Goal: Information Seeking & Learning: Learn about a topic

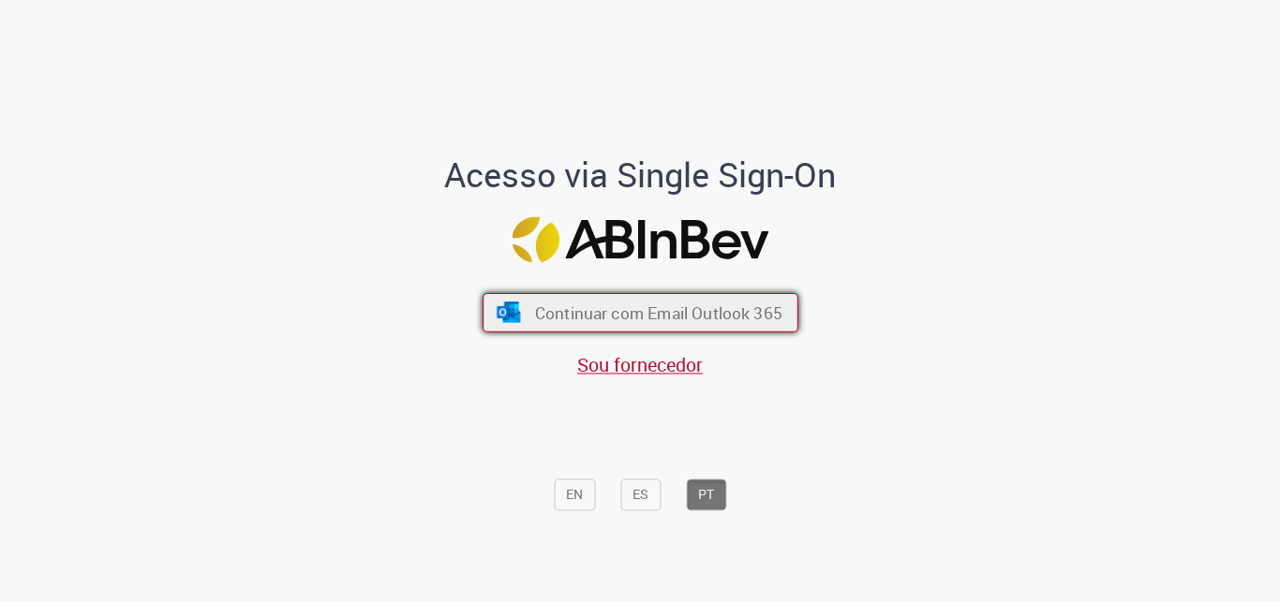
click at [649, 311] on span "Continuar com Email Outlook 365" at bounding box center [657, 314] width 247 height 22
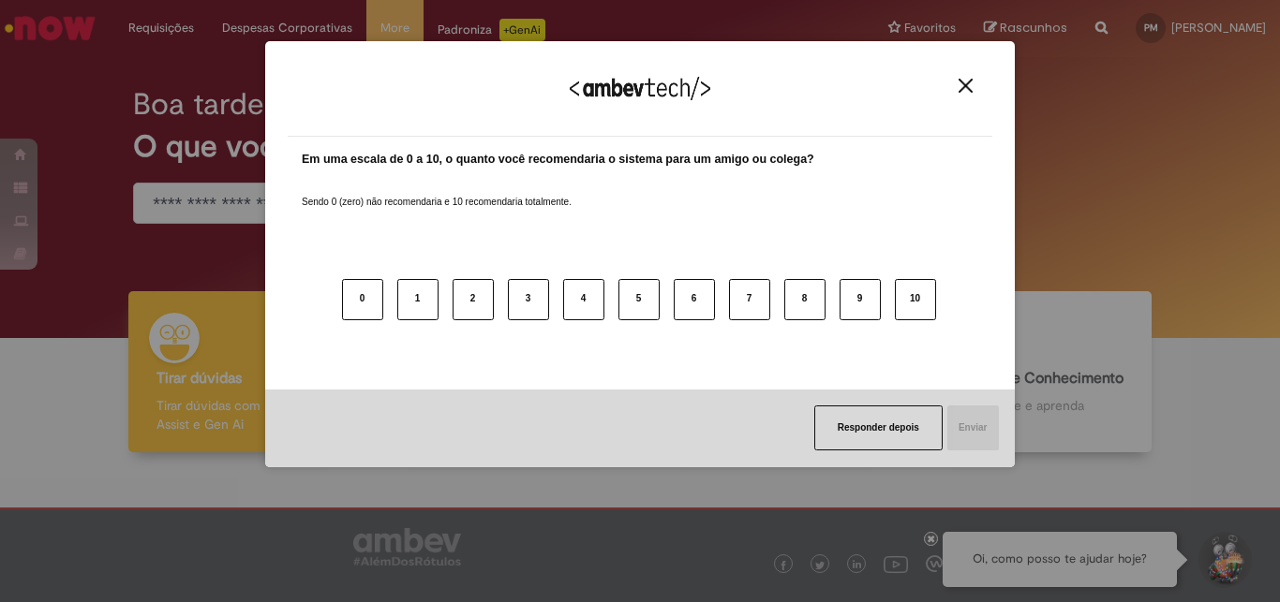
click at [967, 82] on img "Close" at bounding box center [965, 86] width 14 height 14
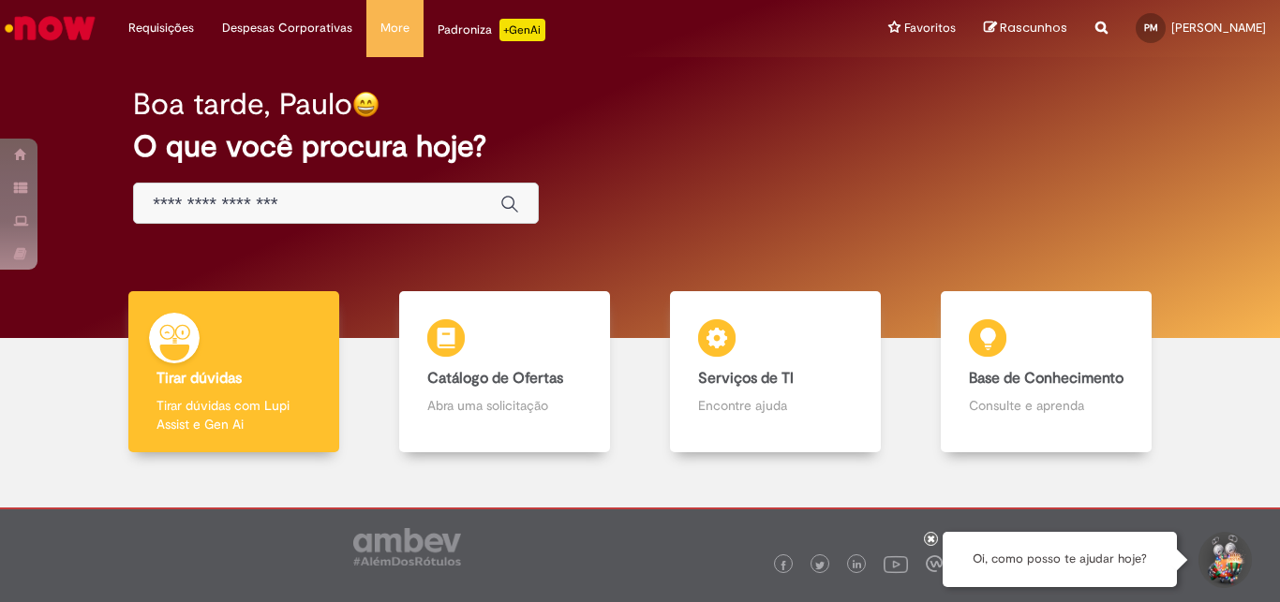
scroll to position [69, 0]
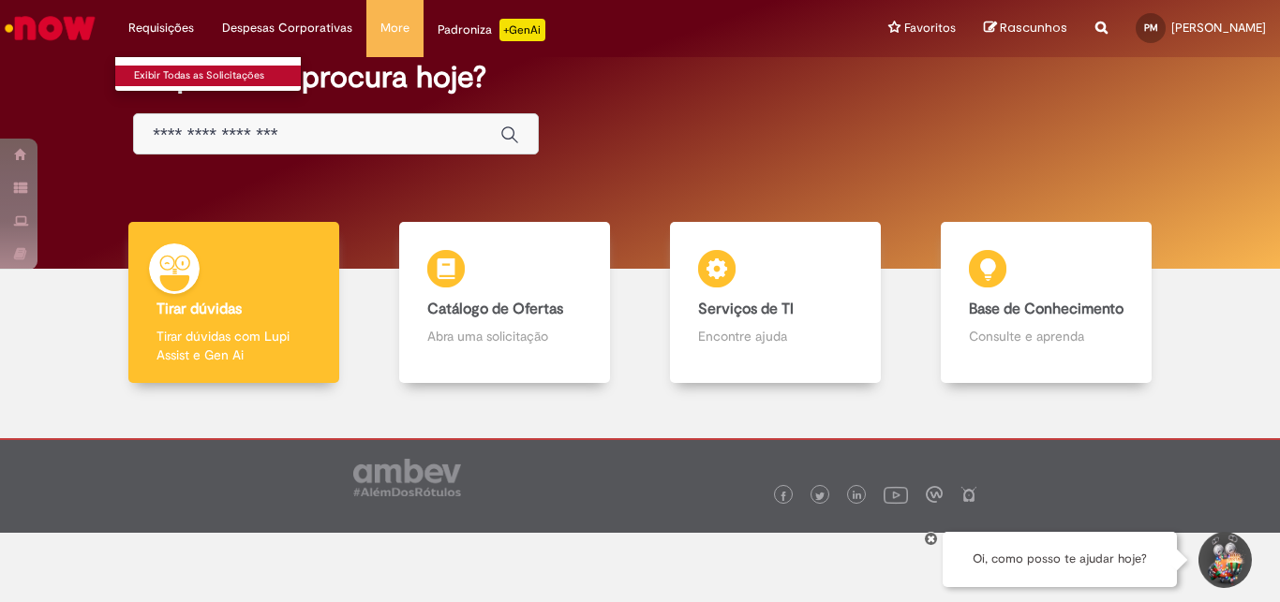
click at [169, 72] on link "Exibir Todas as Solicitações" at bounding box center [218, 76] width 206 height 21
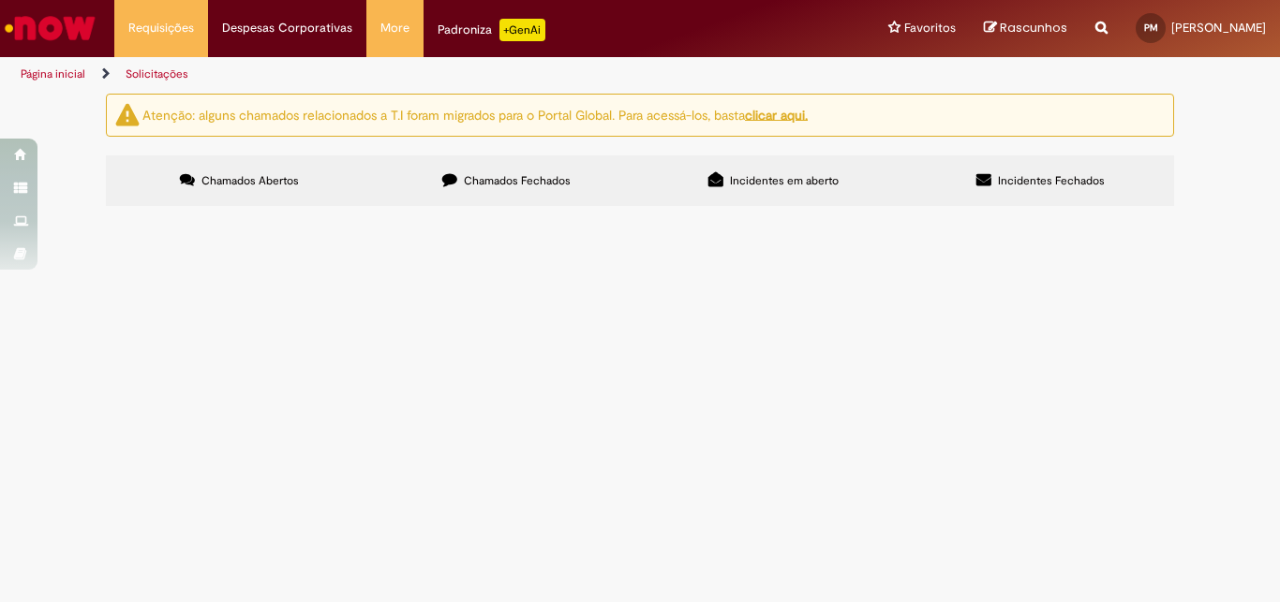
click at [490, 184] on span "Chamados Fechados" at bounding box center [517, 180] width 107 height 15
click at [757, 186] on span "Incidentes em aberto" at bounding box center [784, 180] width 109 height 15
click at [1042, 186] on span "Incidentes Fechados" at bounding box center [1051, 180] width 107 height 15
click at [791, 117] on u "clicar aqui." at bounding box center [776, 114] width 63 height 17
click at [52, 67] on li "Página inicial" at bounding box center [65, 74] width 103 height 35
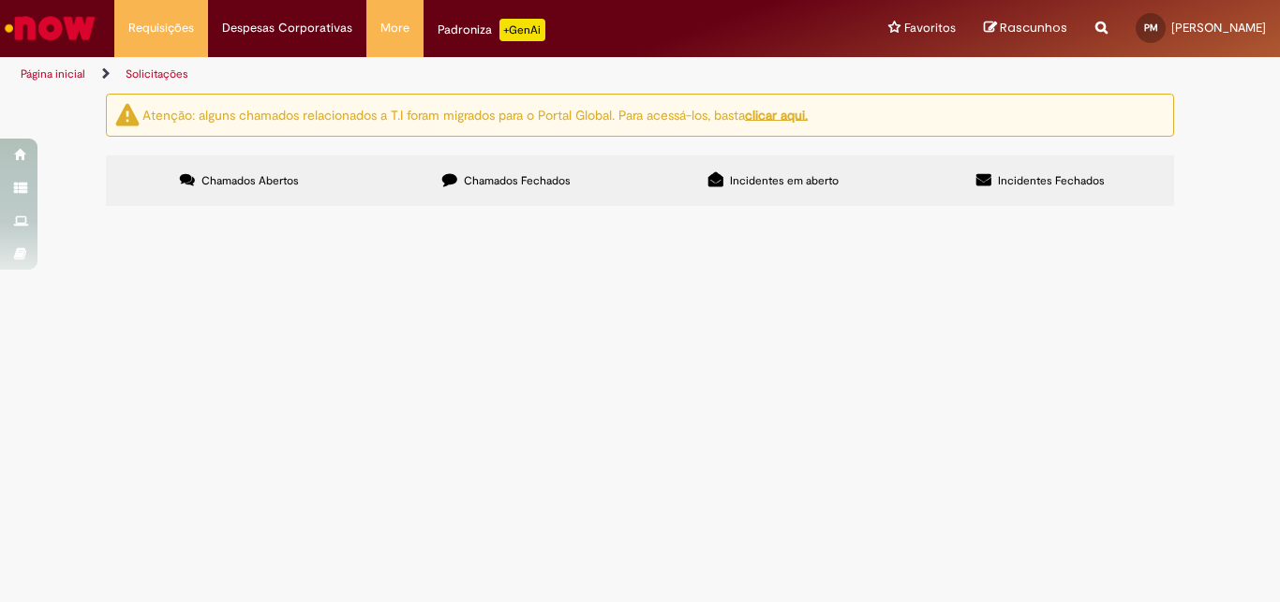
click at [52, 70] on link "Página inicial" at bounding box center [53, 74] width 65 height 15
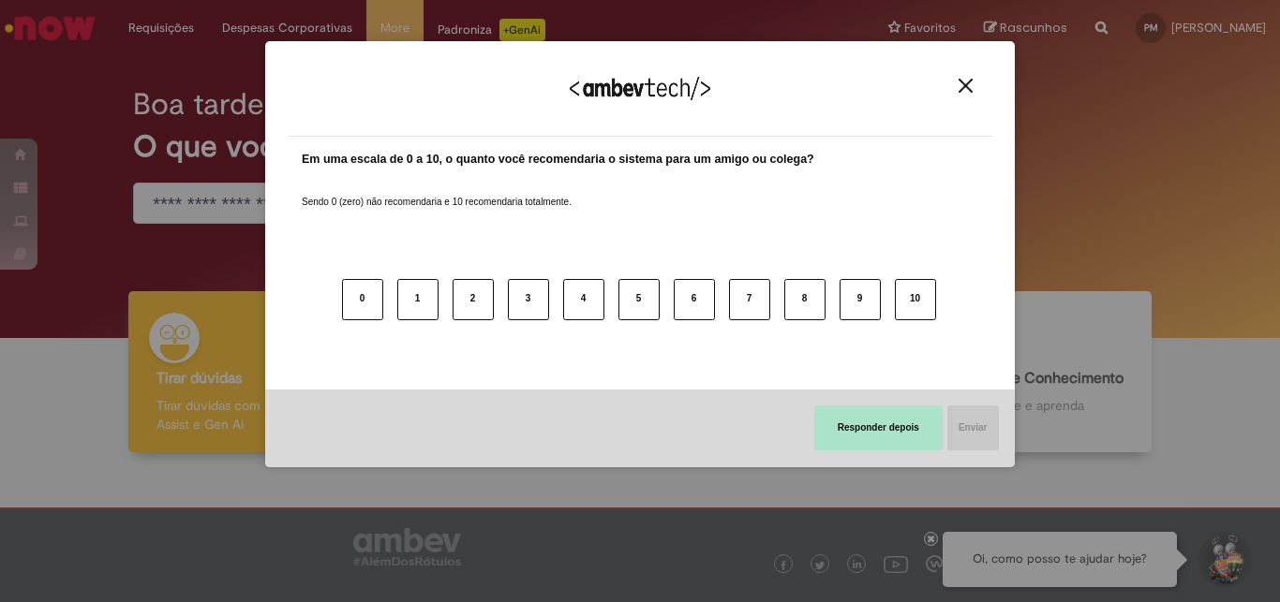
click at [884, 428] on button "Responder depois" at bounding box center [878, 428] width 128 height 45
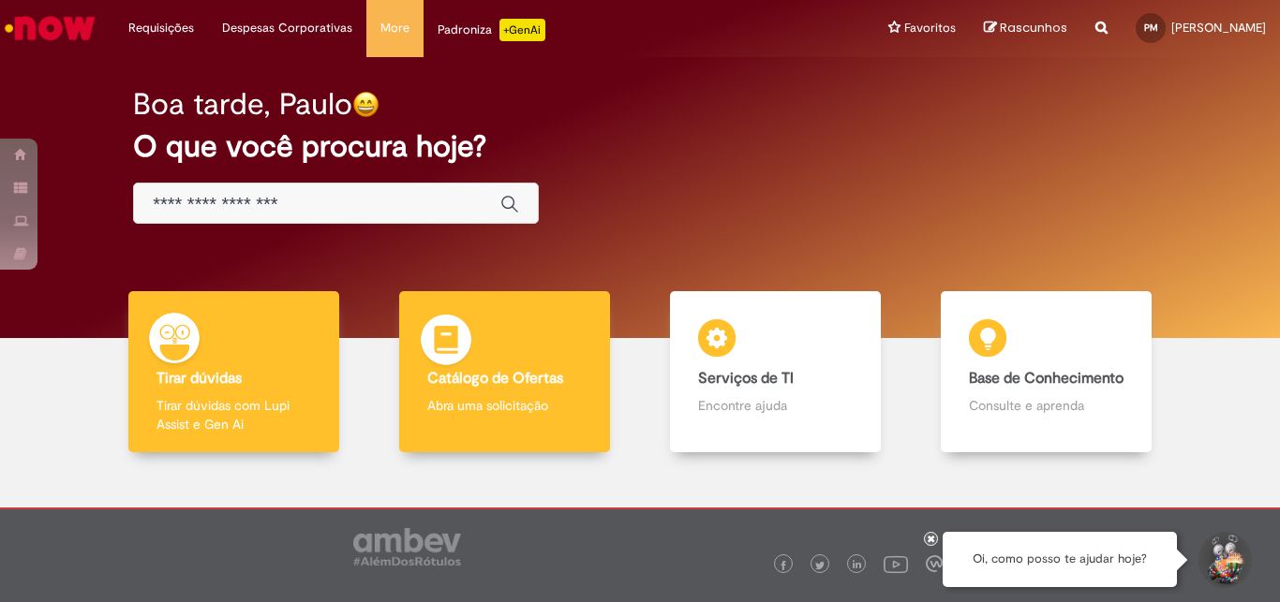
click at [537, 371] on b "Catálogo de Ofertas" at bounding box center [495, 378] width 136 height 19
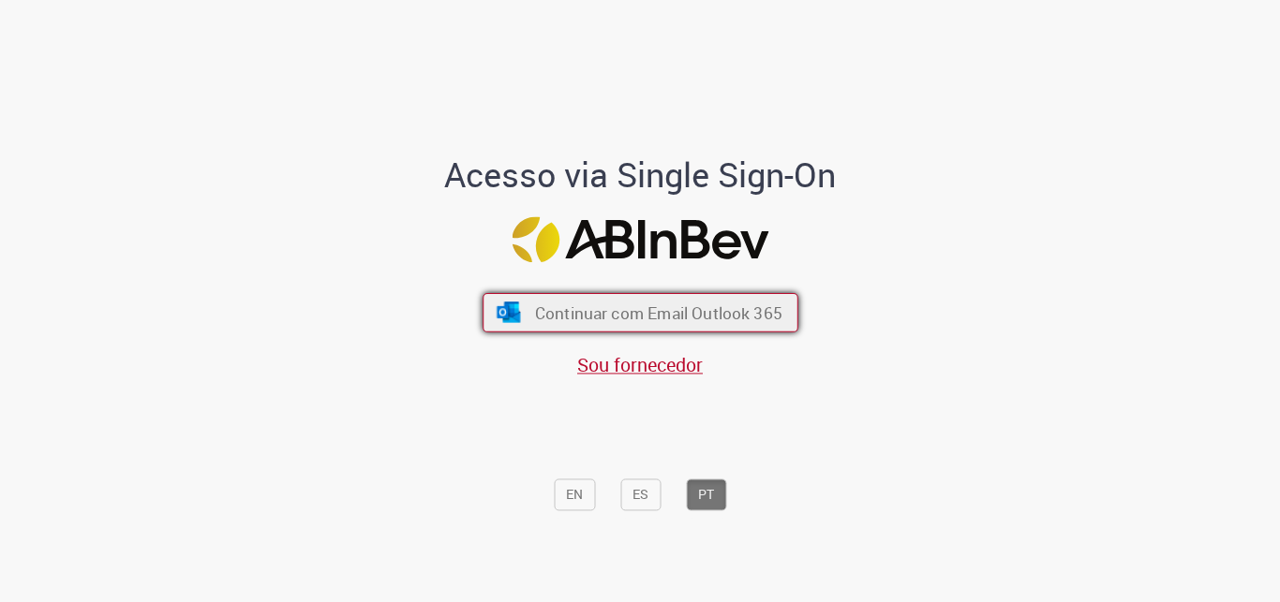
click at [572, 316] on span "Continuar com Email Outlook 365" at bounding box center [657, 314] width 247 height 22
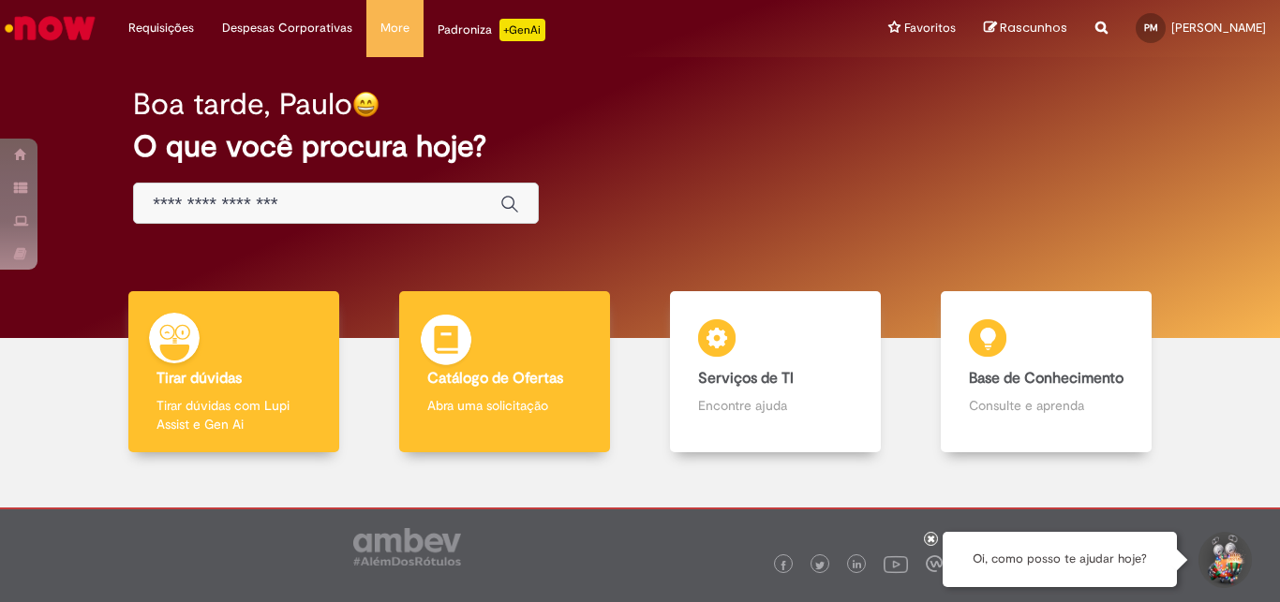
click at [472, 379] on b "Catálogo de Ofertas" at bounding box center [495, 378] width 136 height 19
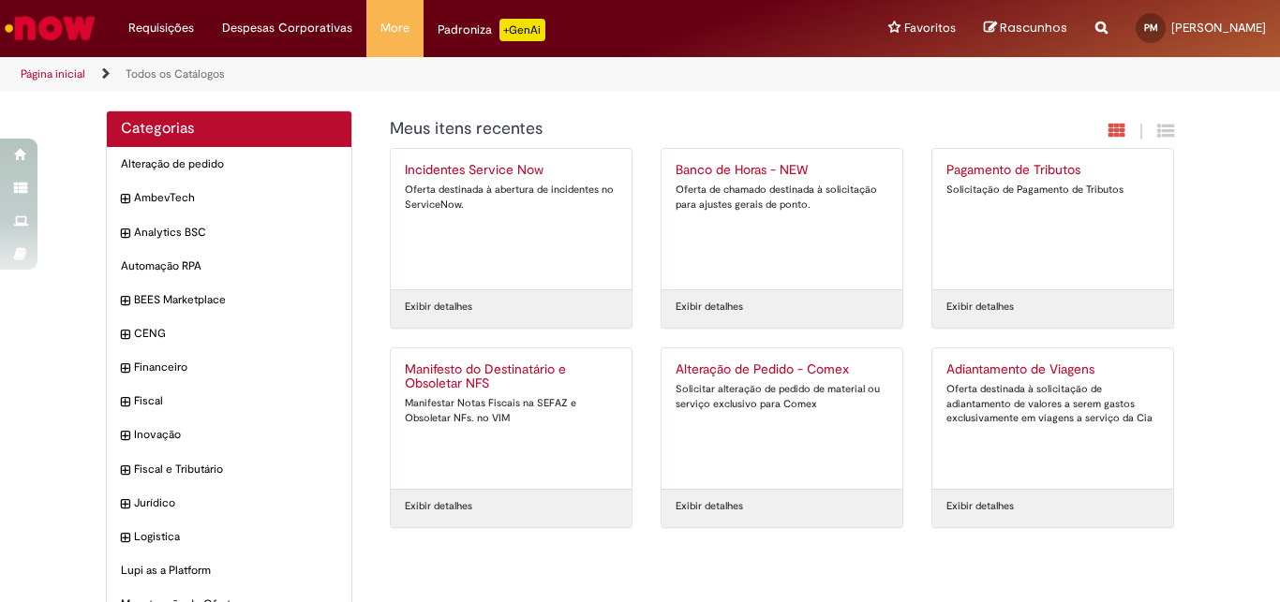
click at [48, 24] on img "Ir para a Homepage" at bounding box center [50, 27] width 97 height 37
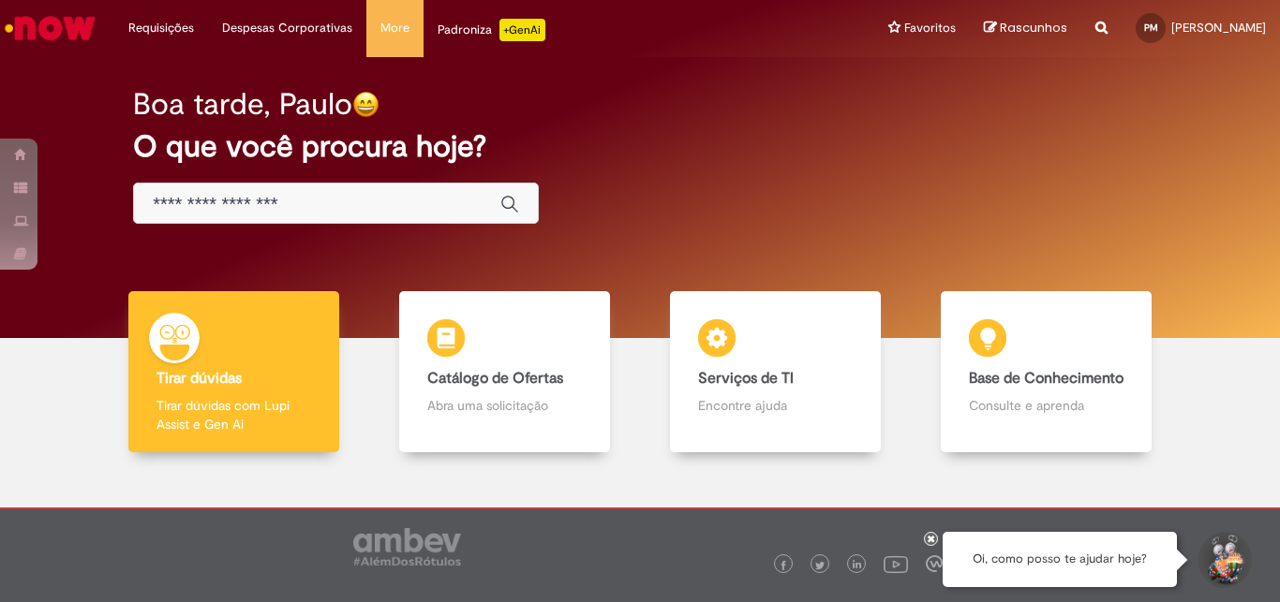
click at [48, 21] on img "Ir para a Homepage" at bounding box center [50, 27] width 97 height 37
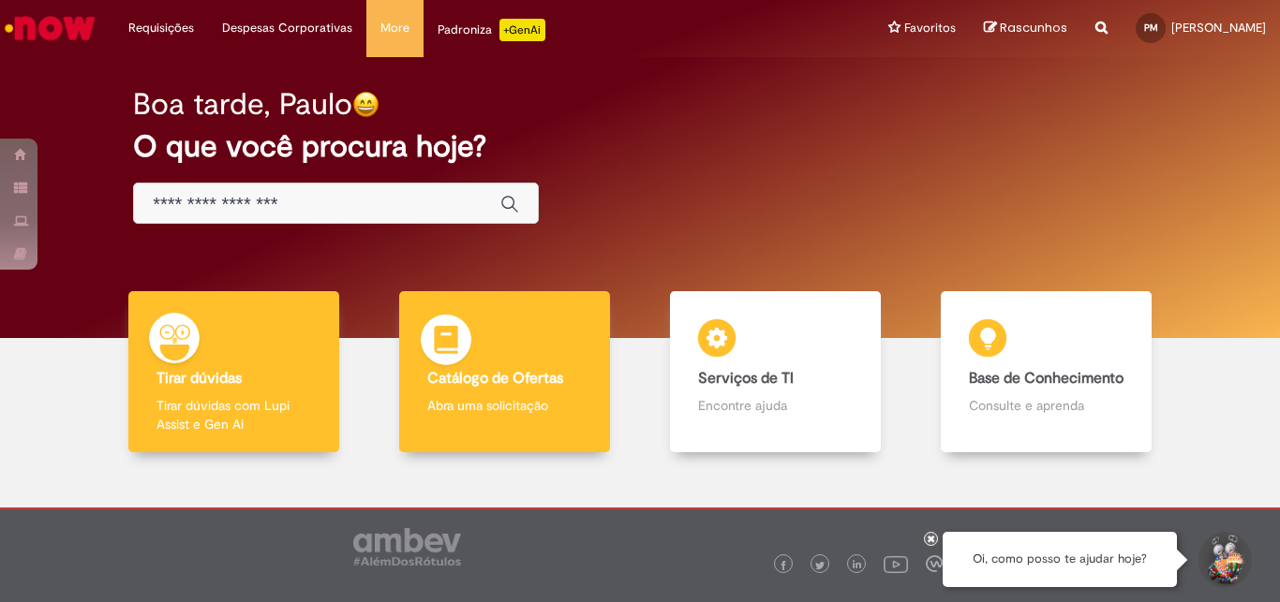
scroll to position [69, 0]
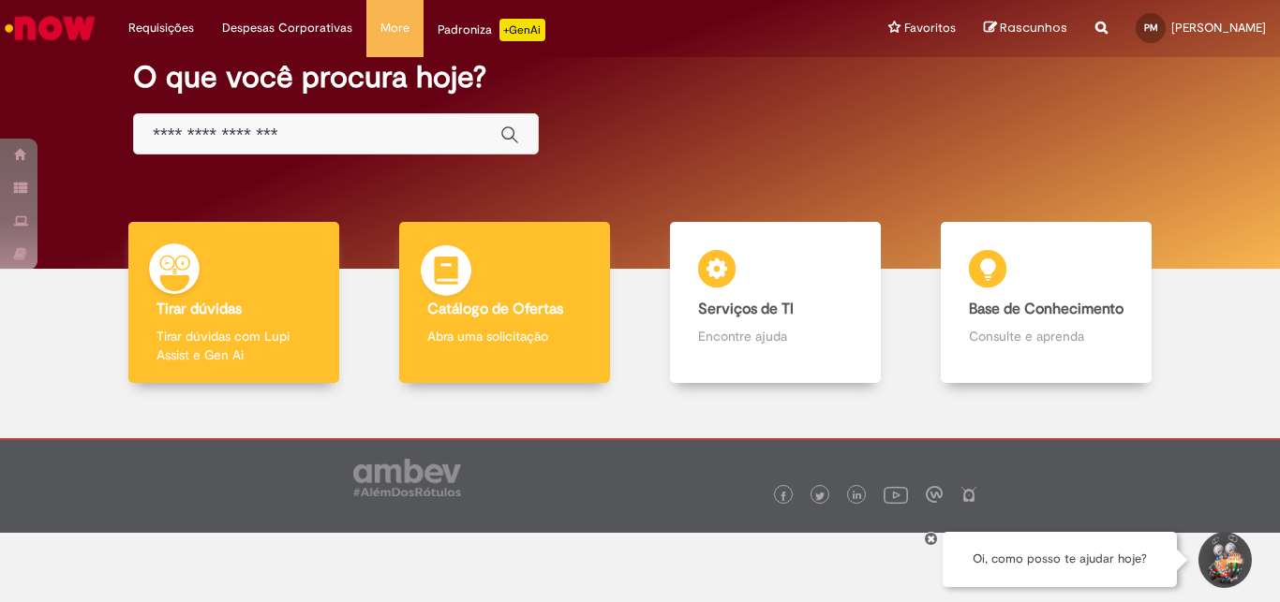
click at [483, 297] on div "Catálogo de Ofertas Catálogo de Ofertas Abra uma solicitação" at bounding box center [504, 303] width 211 height 162
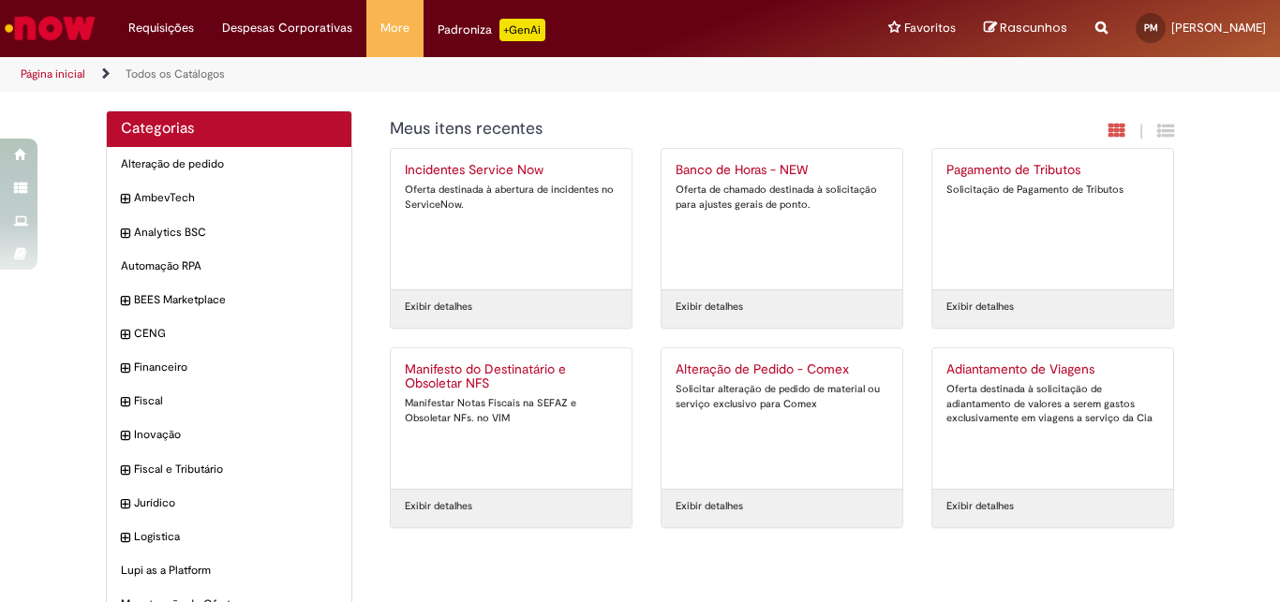
scroll to position [126, 0]
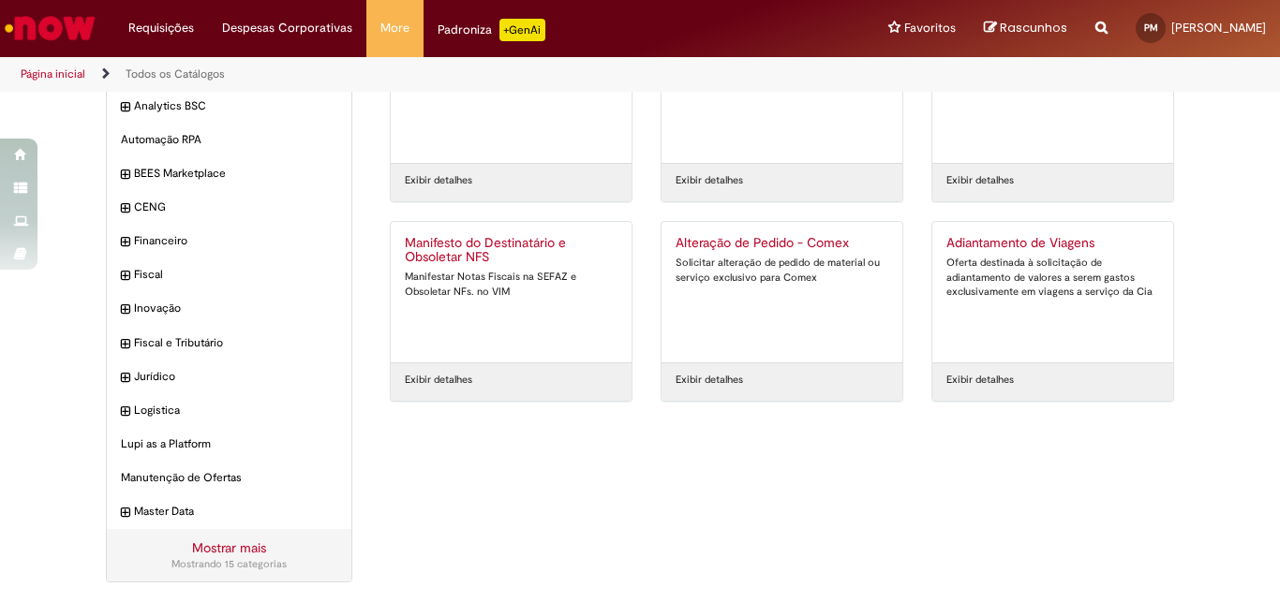
click at [230, 545] on link "Mostrar mais" at bounding box center [229, 548] width 74 height 17
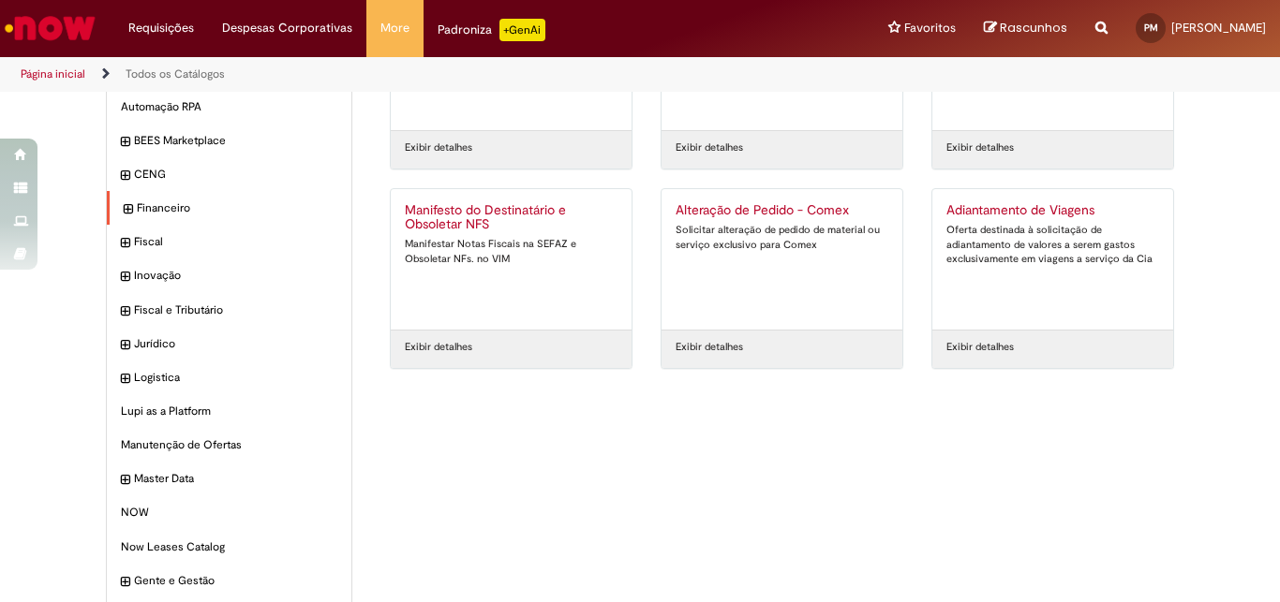
scroll to position [0, 0]
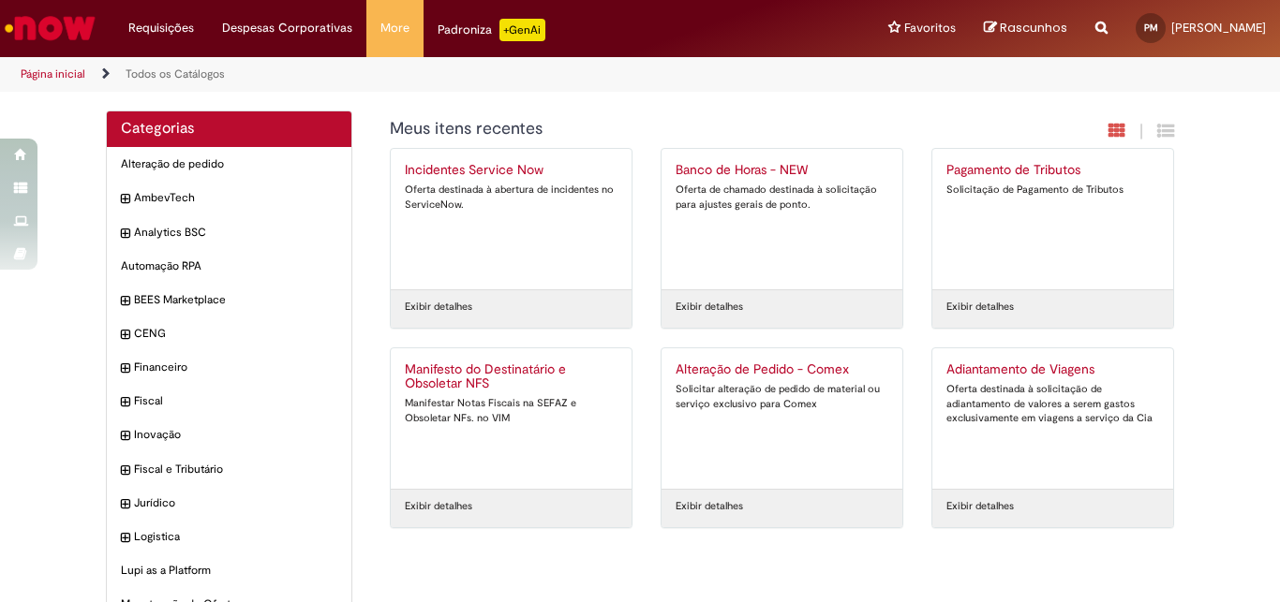
click at [52, 21] on img "Ir para a Homepage" at bounding box center [50, 27] width 97 height 37
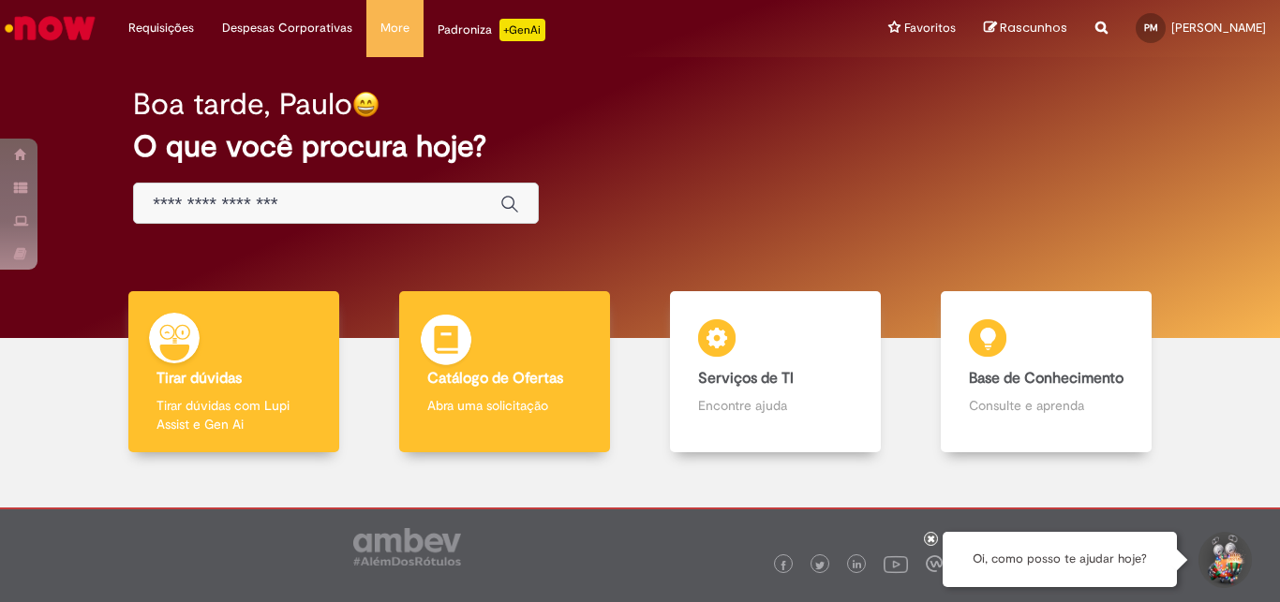
click at [515, 344] on div "Catálogo de Ofertas Catálogo de Ofertas Abra uma solicitação" at bounding box center [504, 372] width 211 height 162
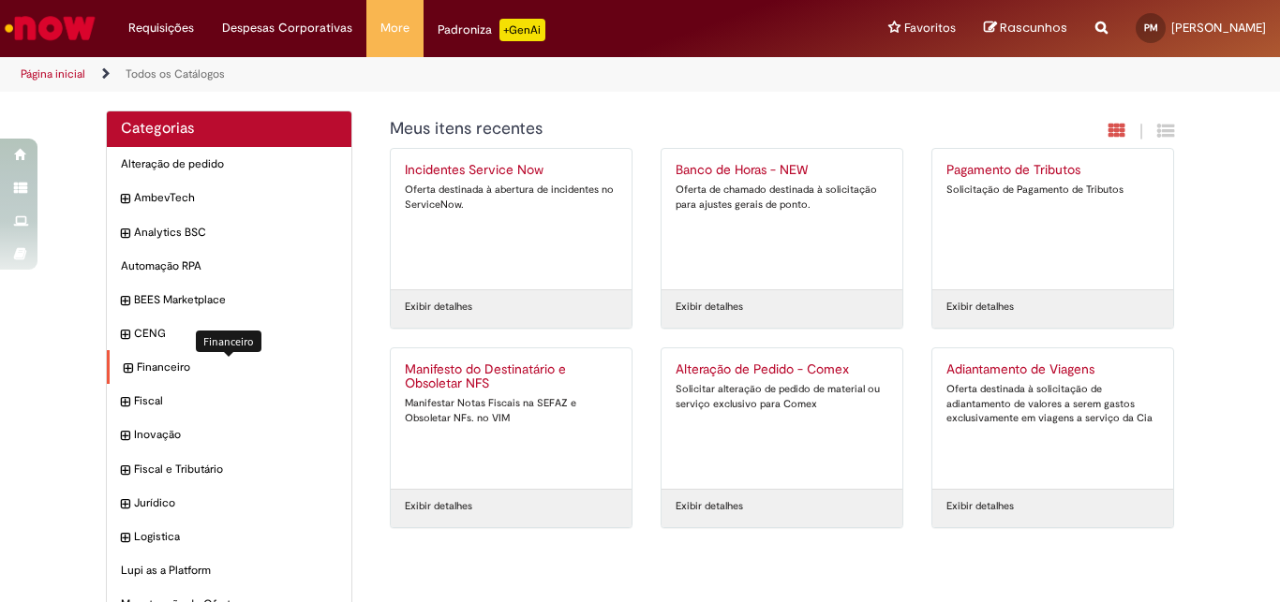
scroll to position [101, 0]
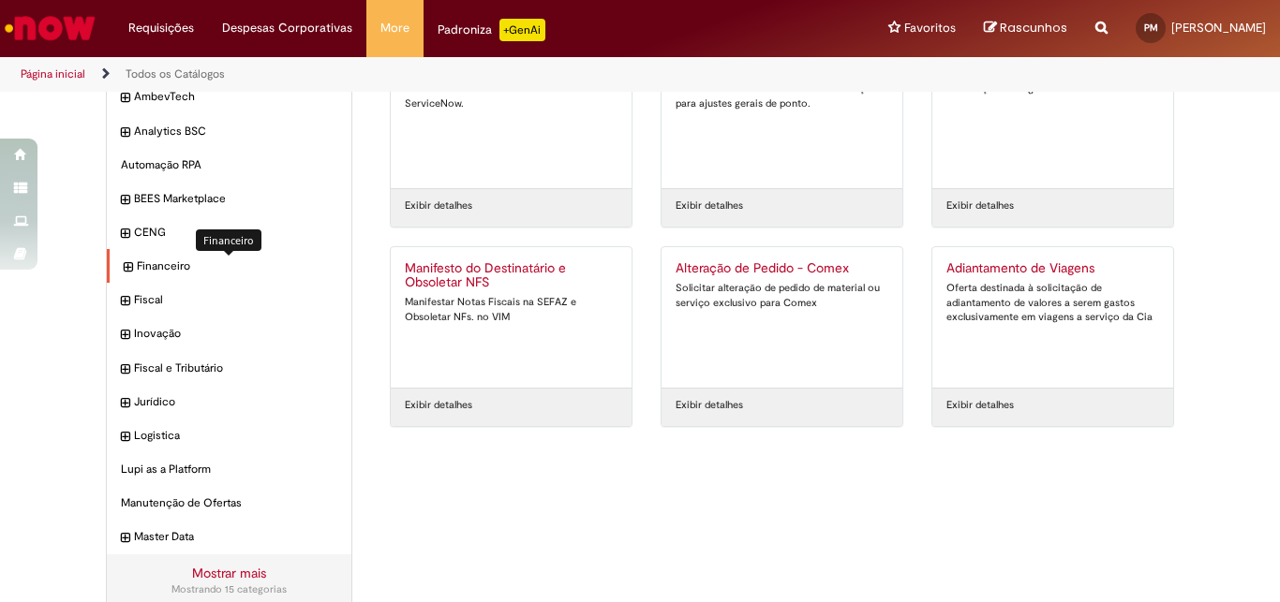
click at [143, 260] on span "Financeiro Itens" at bounding box center [237, 267] width 201 height 16
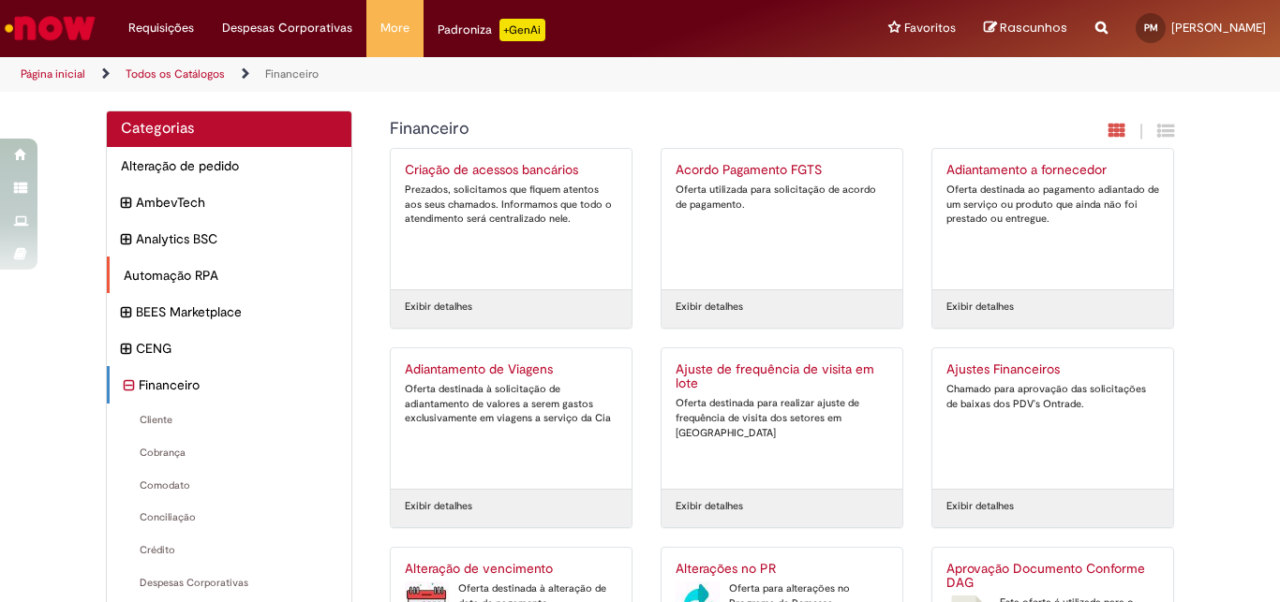
click at [118, 264] on div "Automação RPA Itens" at bounding box center [229, 275] width 245 height 37
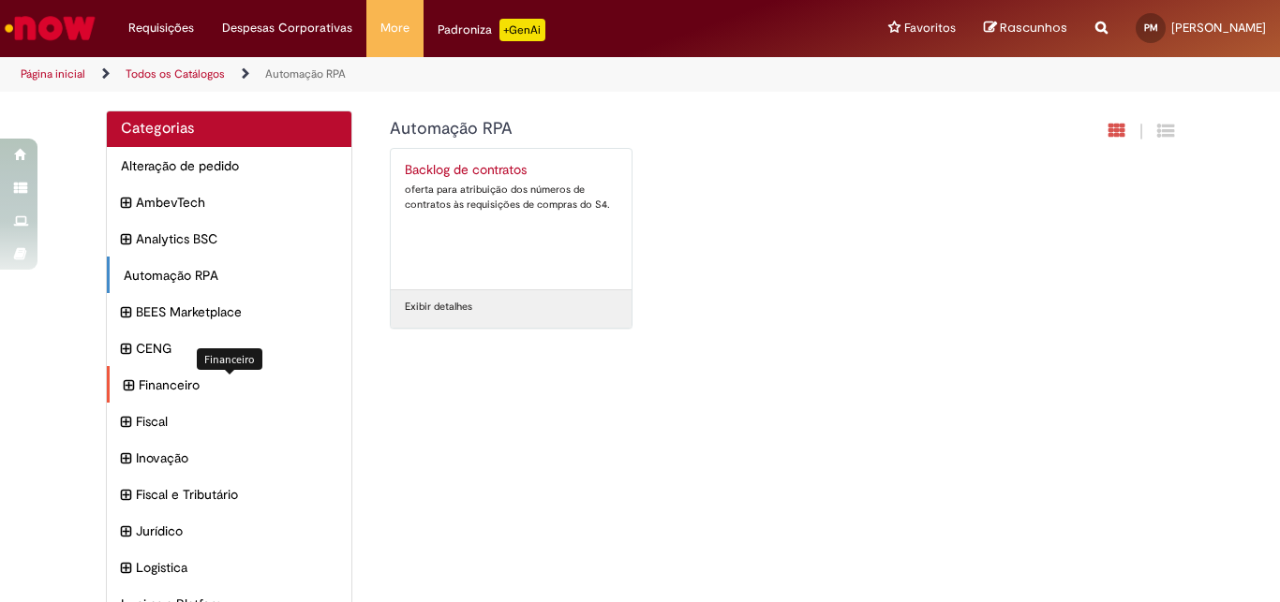
click at [171, 382] on span "Financeiro Itens" at bounding box center [238, 385] width 199 height 19
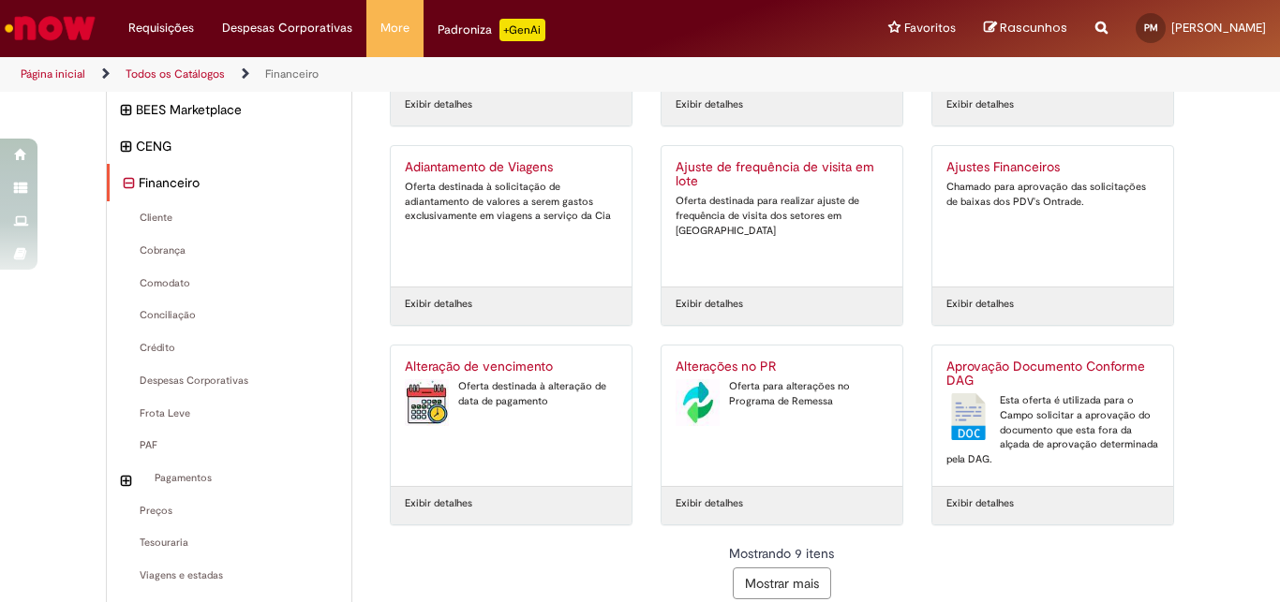
scroll to position [304, 0]
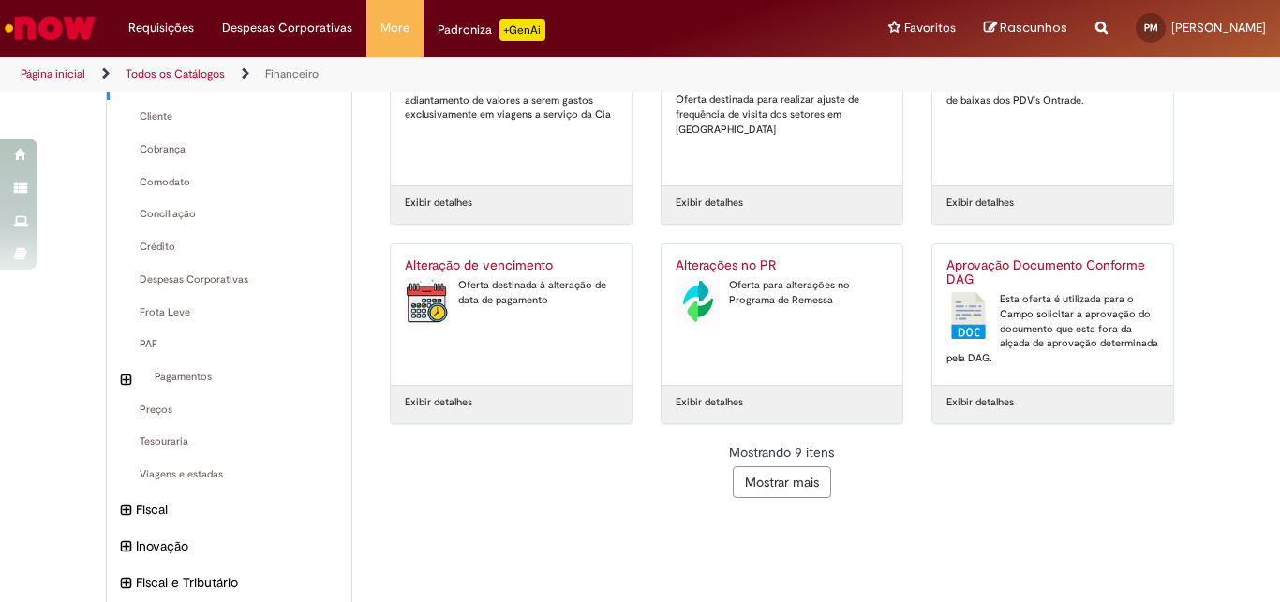
click at [785, 475] on button "Mostrar mais" at bounding box center [782, 483] width 98 height 32
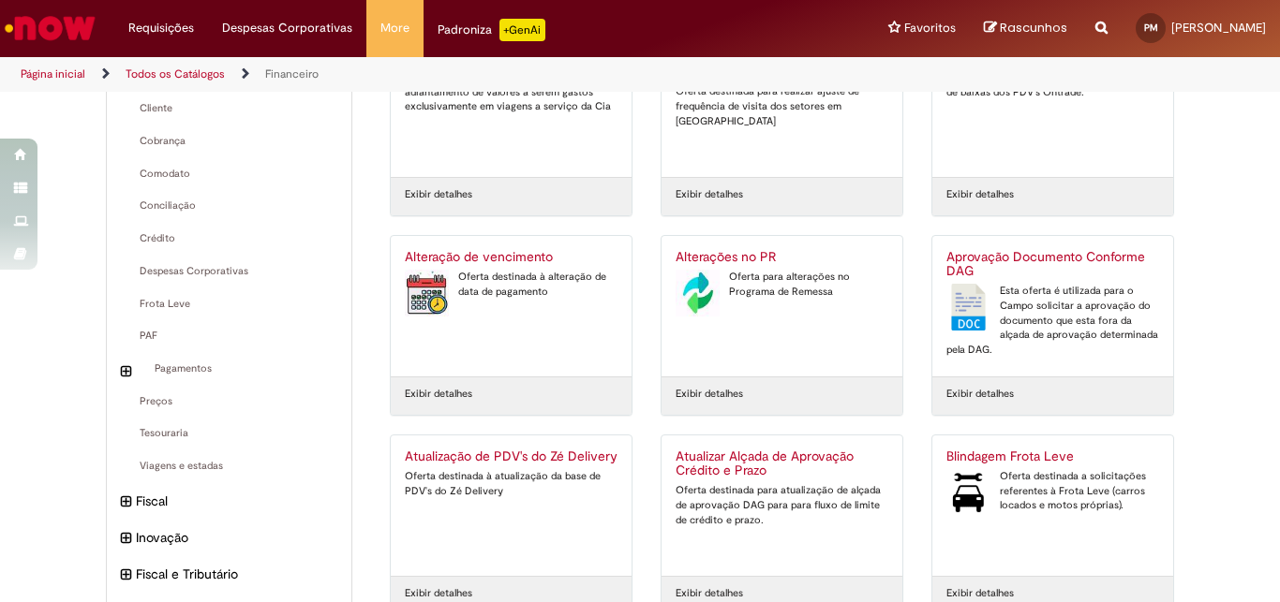
scroll to position [0, 0]
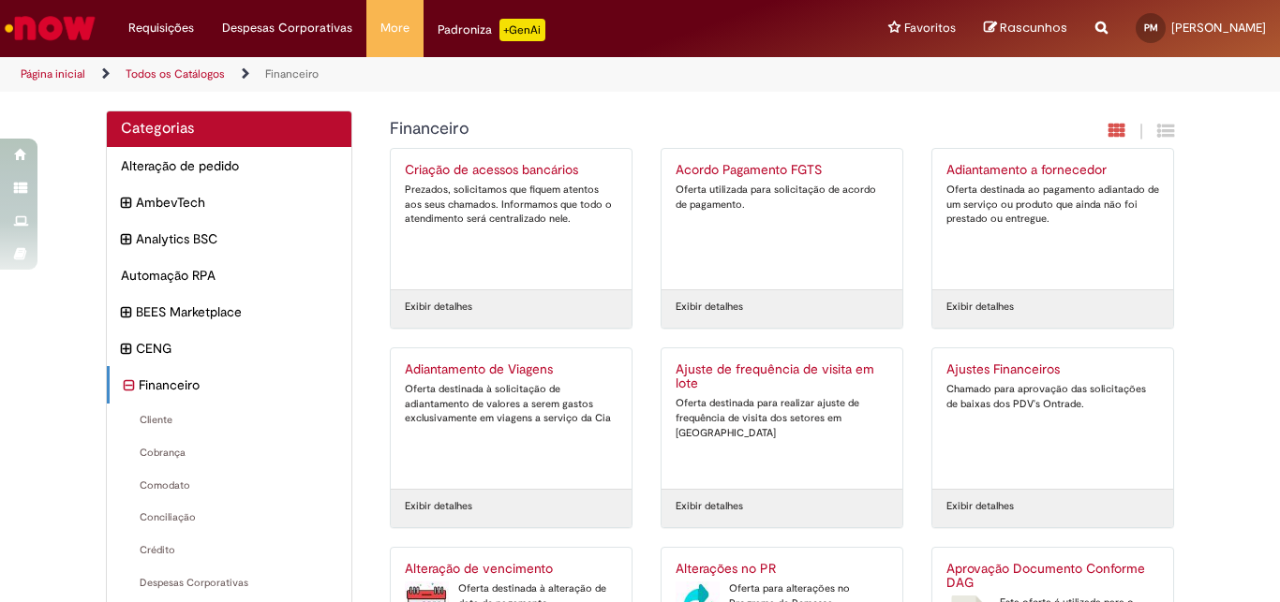
click at [48, 20] on img "Ir para a Homepage" at bounding box center [50, 27] width 97 height 37
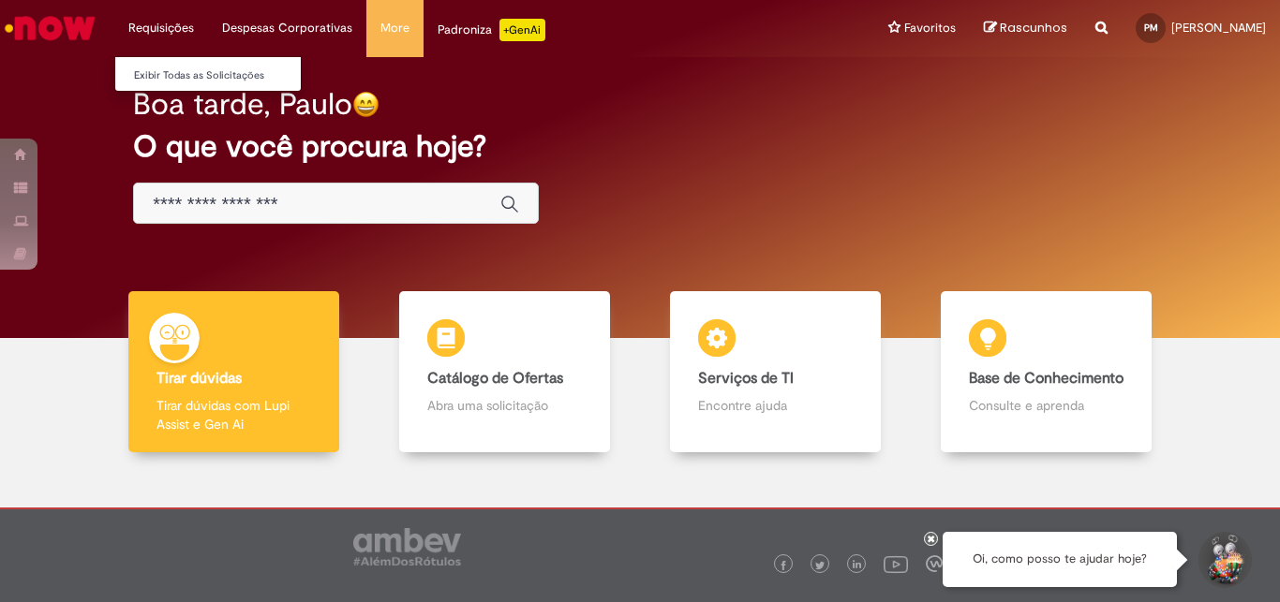
click at [161, 27] on li "Requisições Exibir Todas as Solicitações" at bounding box center [161, 28] width 94 height 56
click at [170, 72] on link "Exibir Todas as Solicitações" at bounding box center [218, 76] width 206 height 21
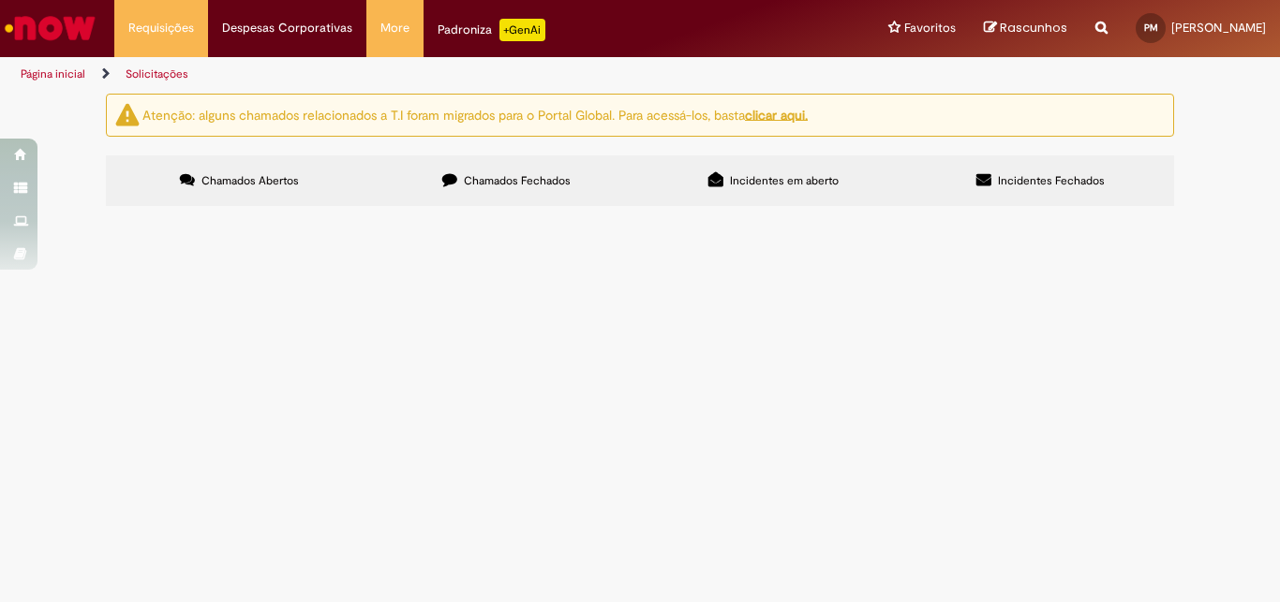
click at [38, 29] on img "Ir para a Homepage" at bounding box center [50, 27] width 97 height 37
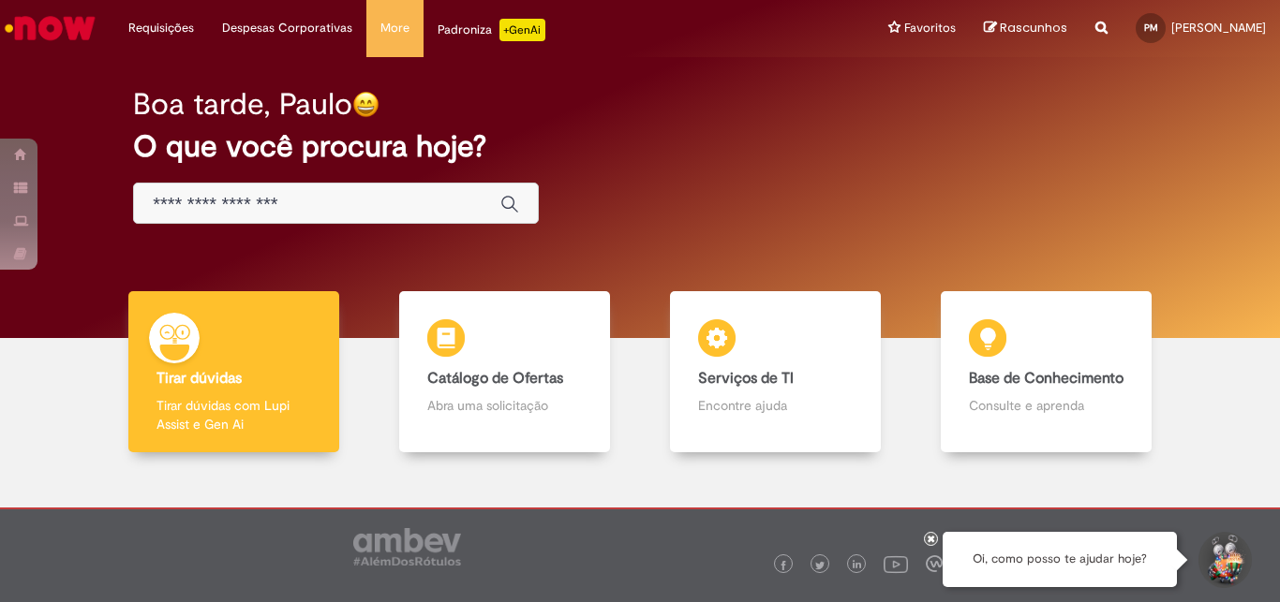
click at [189, 205] on input "Basta digitar aqui" at bounding box center [317, 205] width 329 height 22
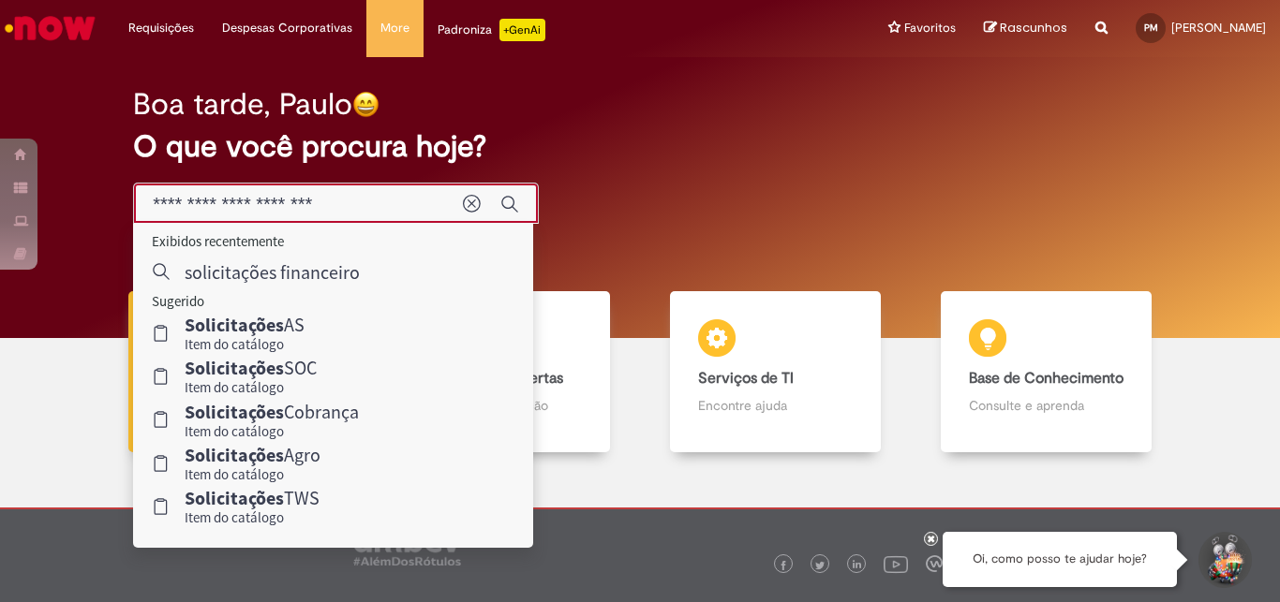
type input "**********"
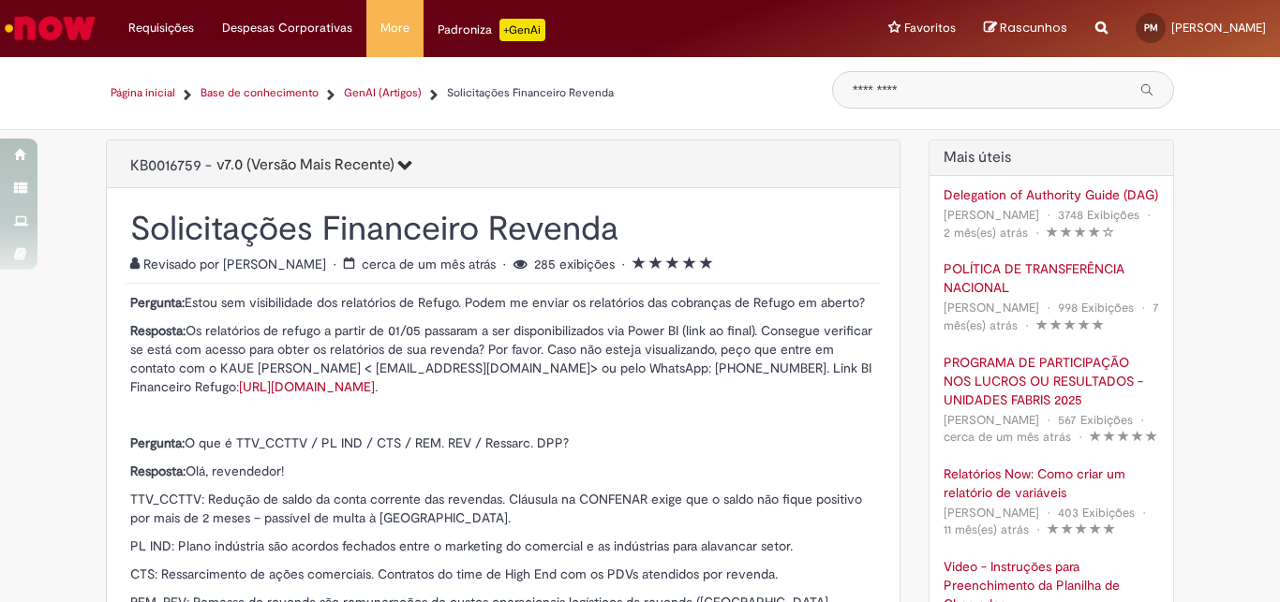
click at [54, 22] on img "Ir para a Homepage" at bounding box center [50, 27] width 97 height 37
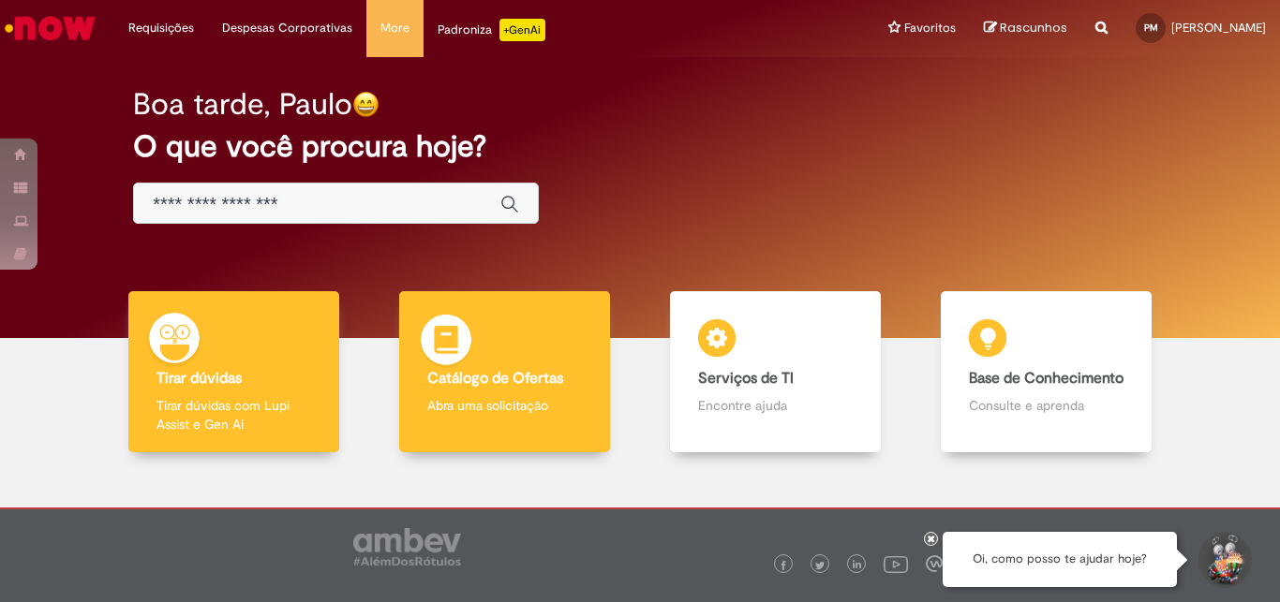
click at [518, 379] on b "Catálogo de Ofertas" at bounding box center [495, 378] width 136 height 19
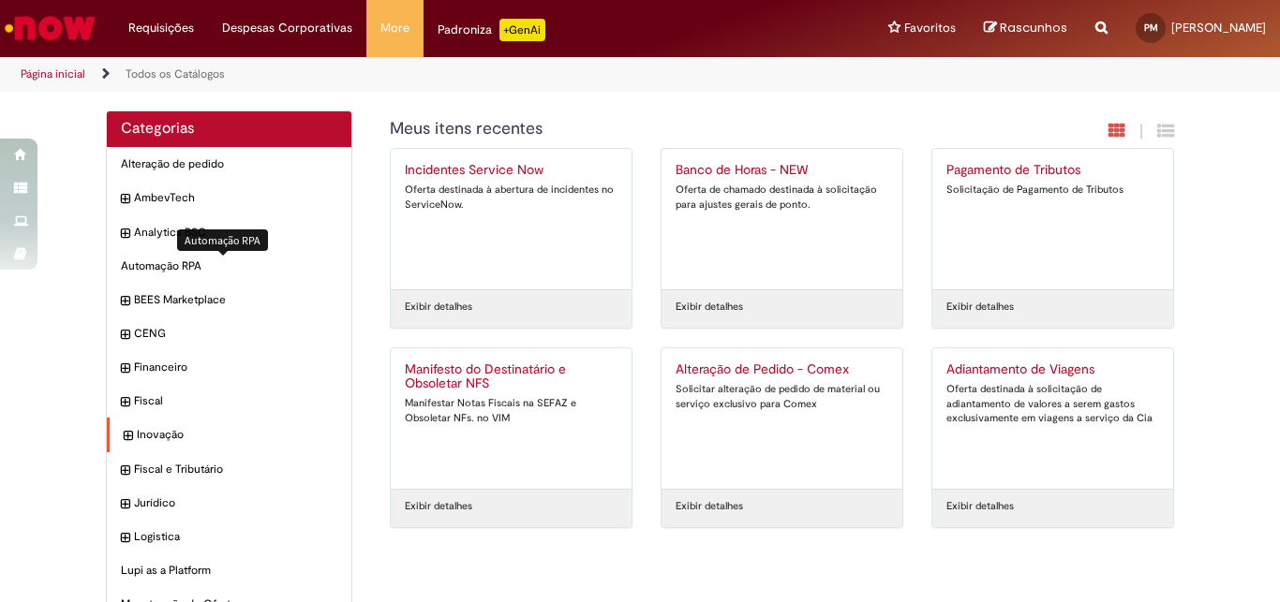
scroll to position [126, 0]
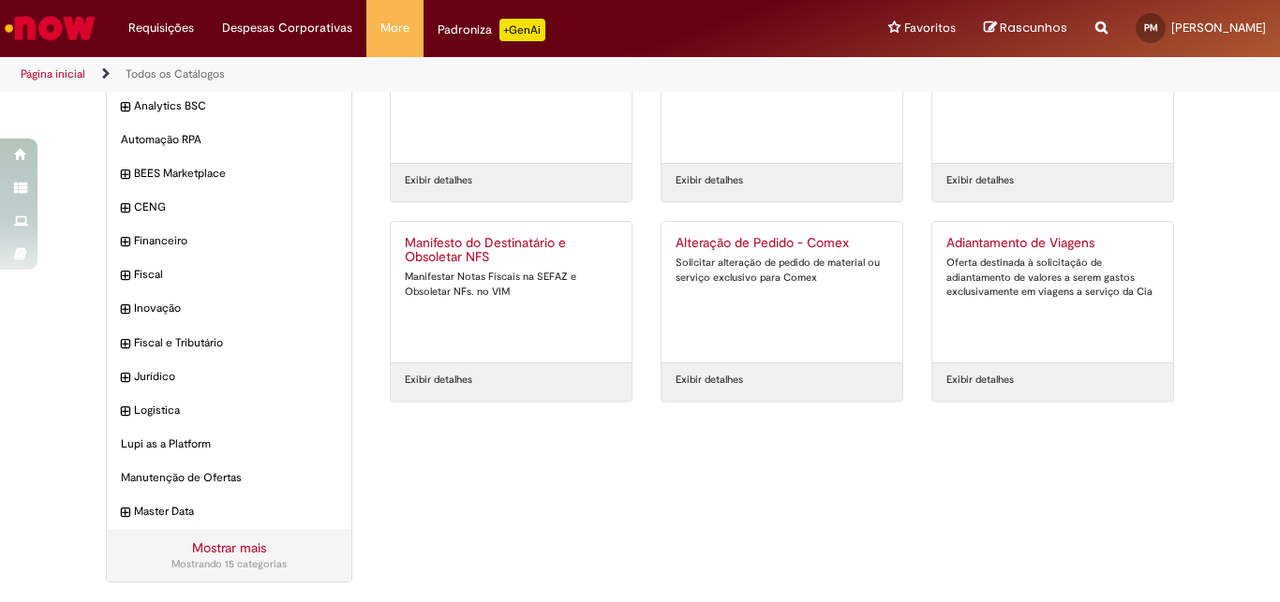
click at [234, 546] on link "Mostrar mais" at bounding box center [229, 548] width 74 height 17
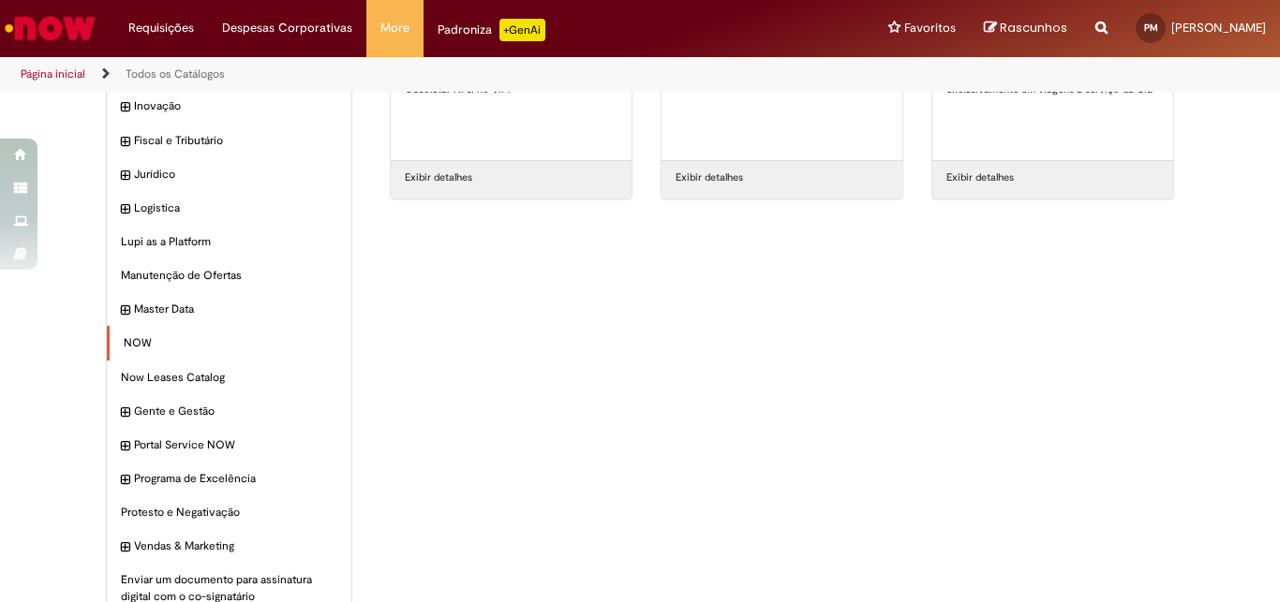
scroll to position [430, 0]
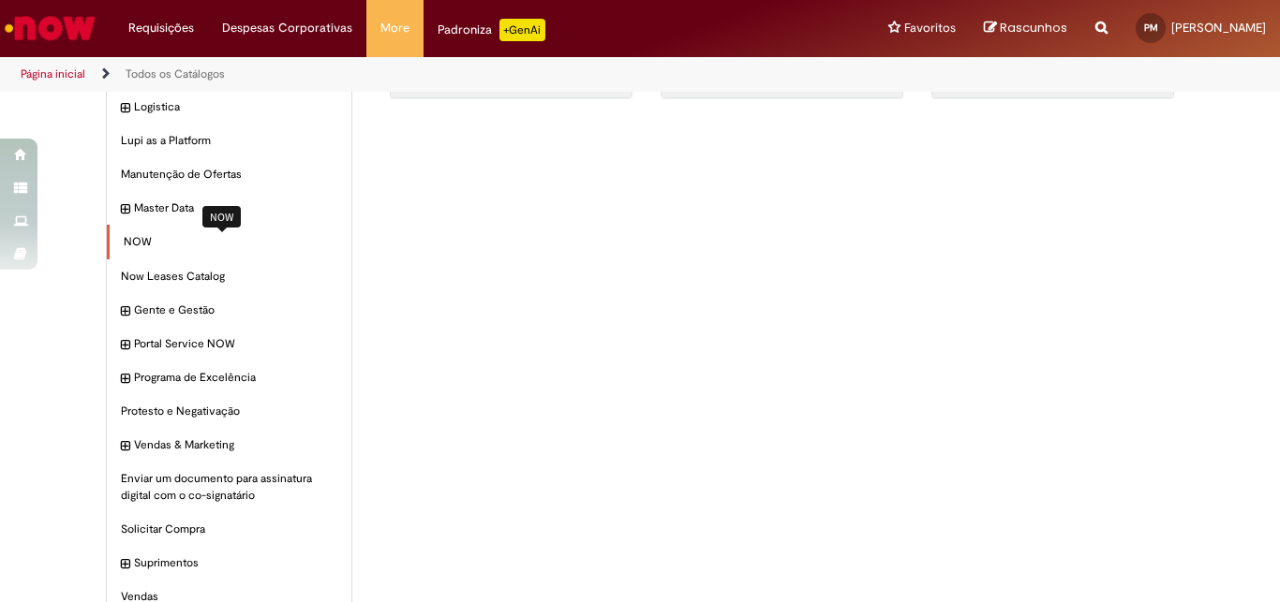
click at [131, 237] on span "NOW Itens" at bounding box center [231, 242] width 214 height 16
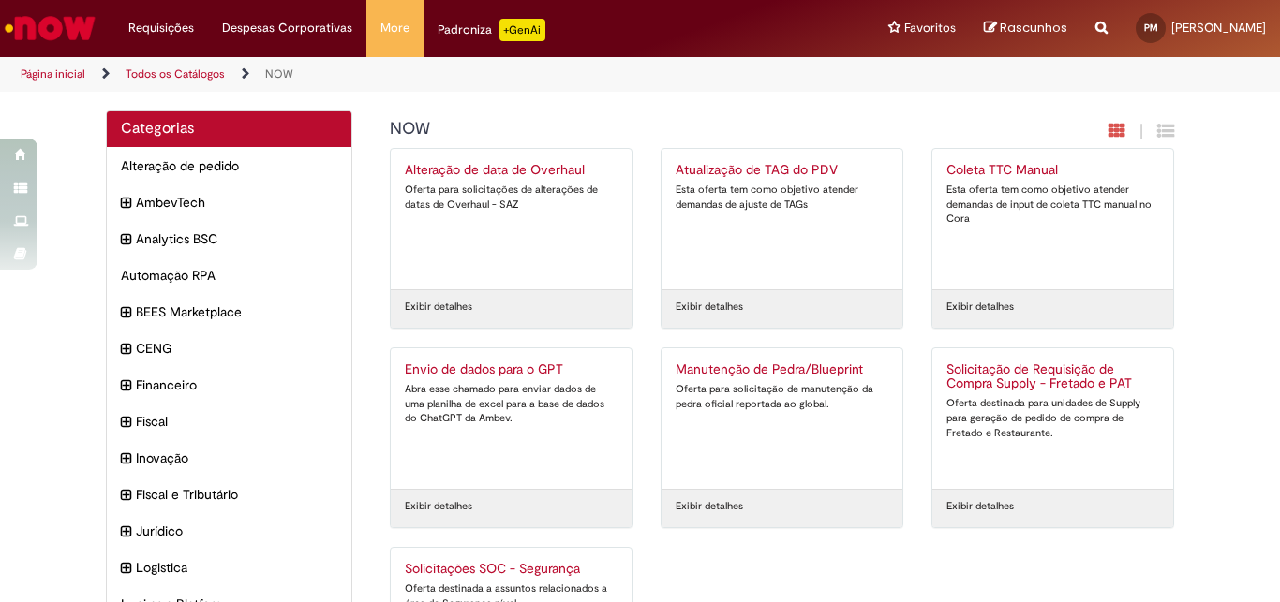
click at [42, 26] on img "Ir para a Homepage" at bounding box center [50, 27] width 97 height 37
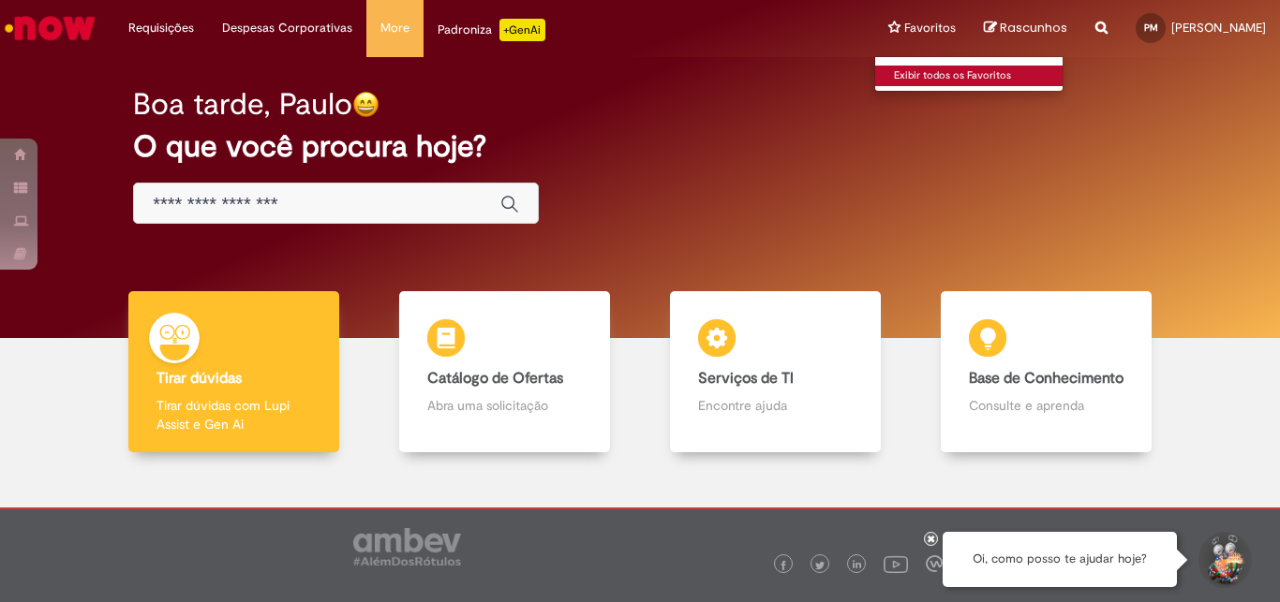
click at [945, 67] on link "Exibir todos os Favoritos" at bounding box center [978, 76] width 206 height 21
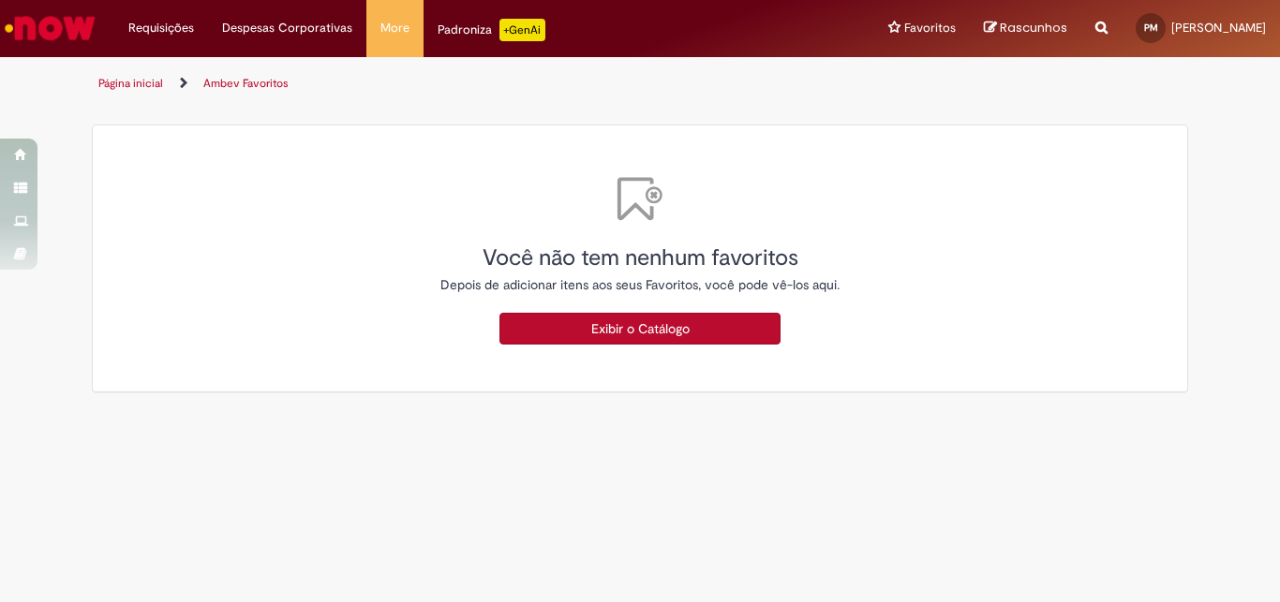
click at [1028, 24] on span "Rascunhos" at bounding box center [1033, 28] width 67 height 18
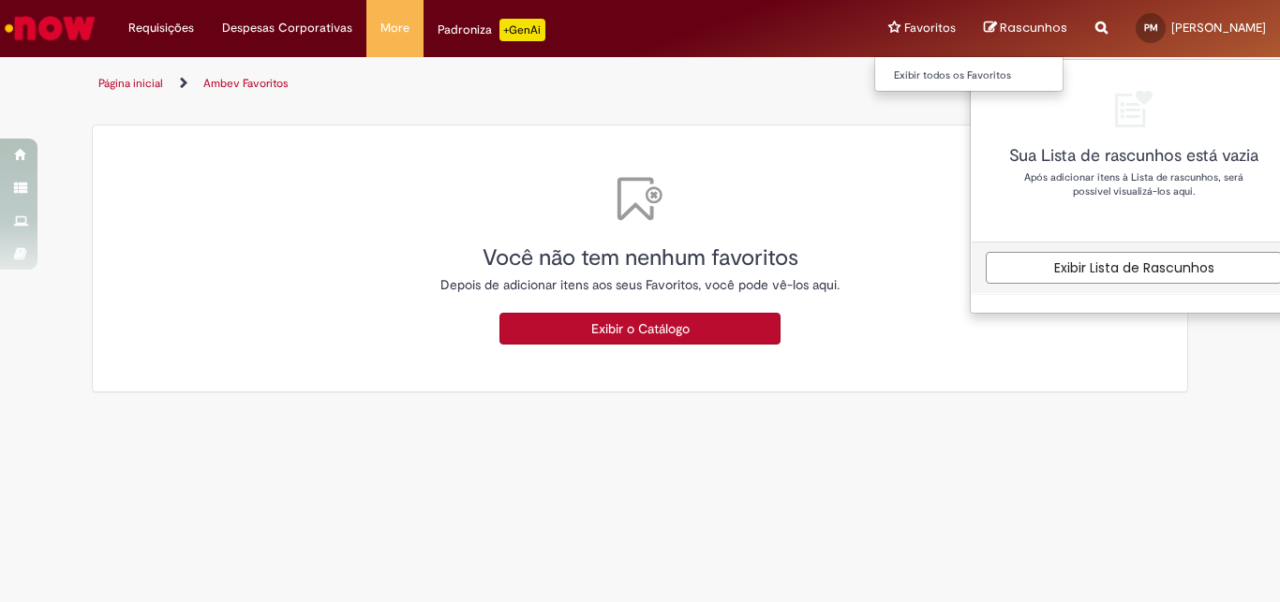
click at [970, 27] on li "Favoritos Exibir todos os Favoritos" at bounding box center [922, 28] width 96 height 56
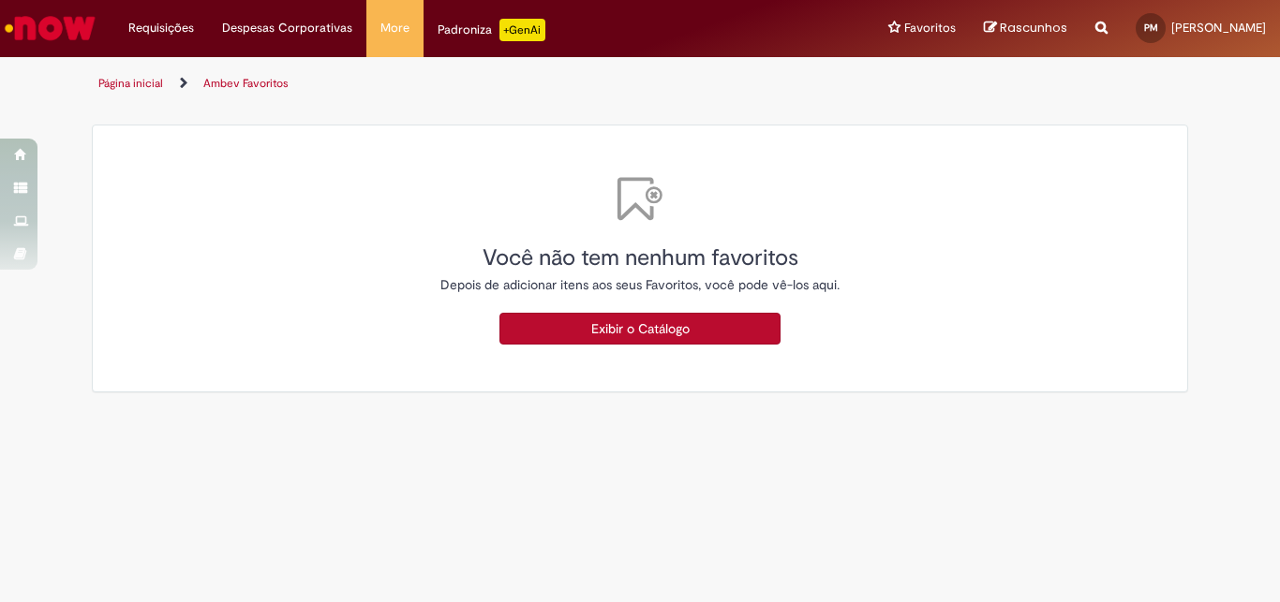
click at [1107, 28] on icon "Search from all sources" at bounding box center [1101, 17] width 12 height 34
click at [1106, 33] on input "text" at bounding box center [1064, 29] width 86 height 32
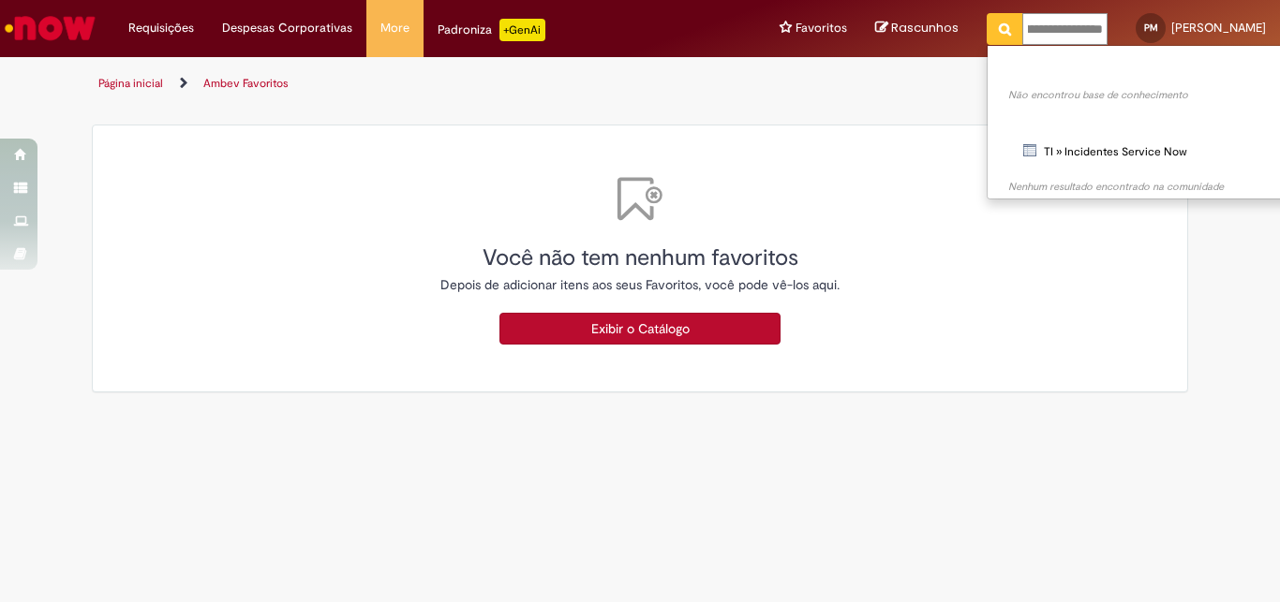
scroll to position [0, 107]
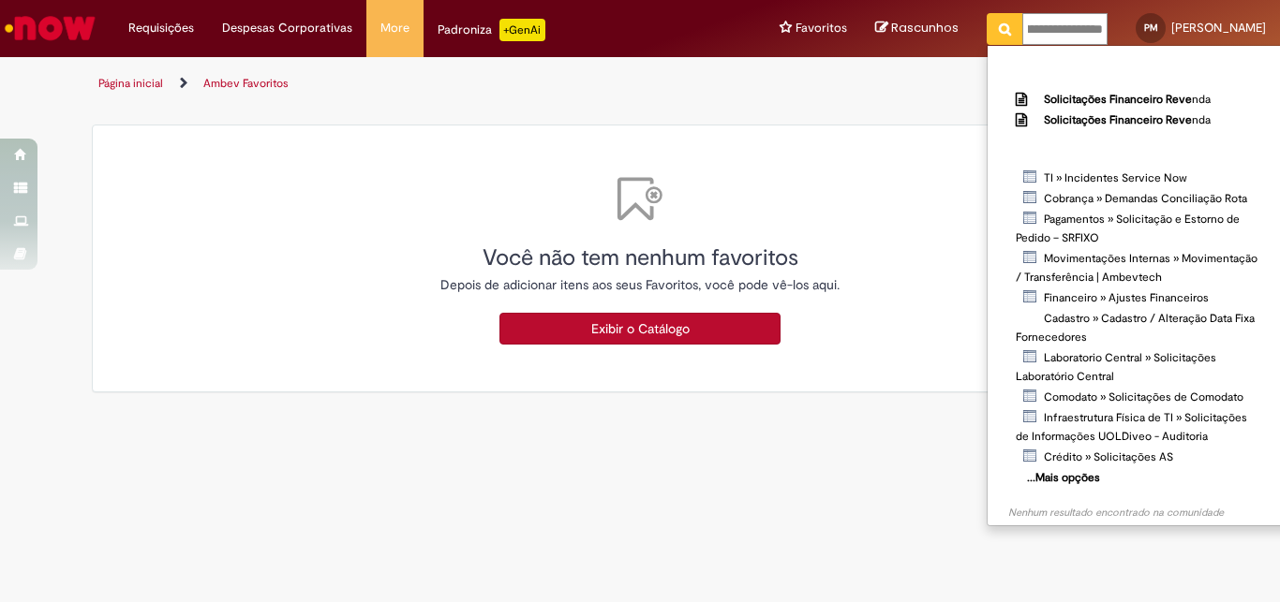
type input "**********"
click button "Pesquisar" at bounding box center [1005, 29] width 37 height 32
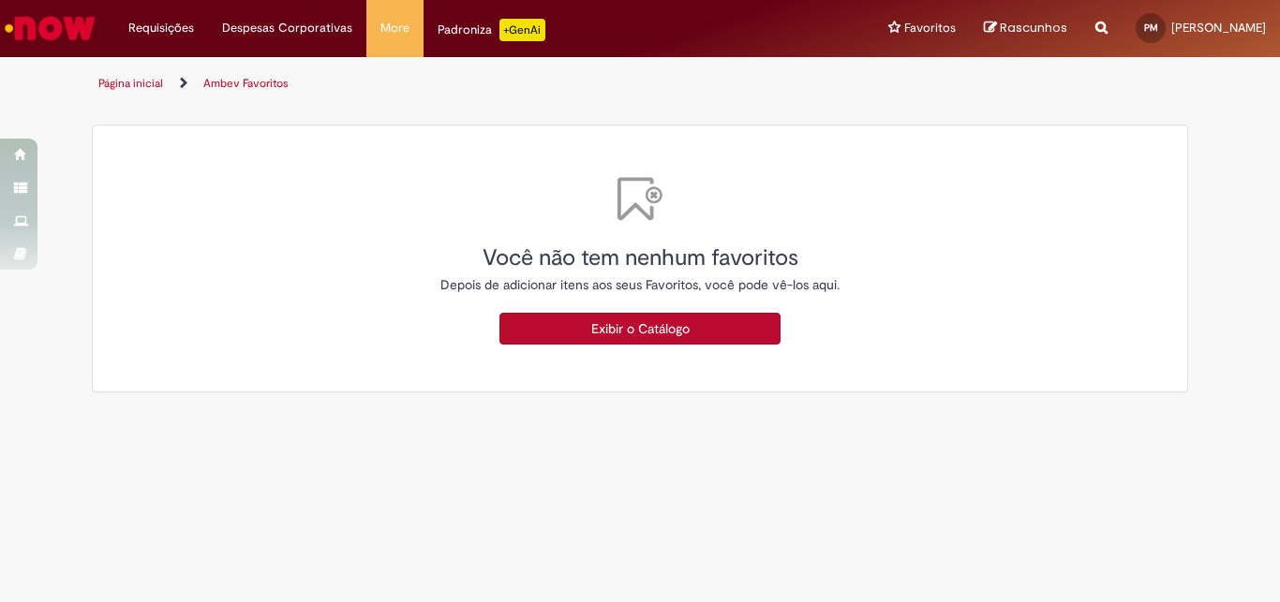
click at [1107, 22] on icon "Search from all sources" at bounding box center [1101, 17] width 12 height 34
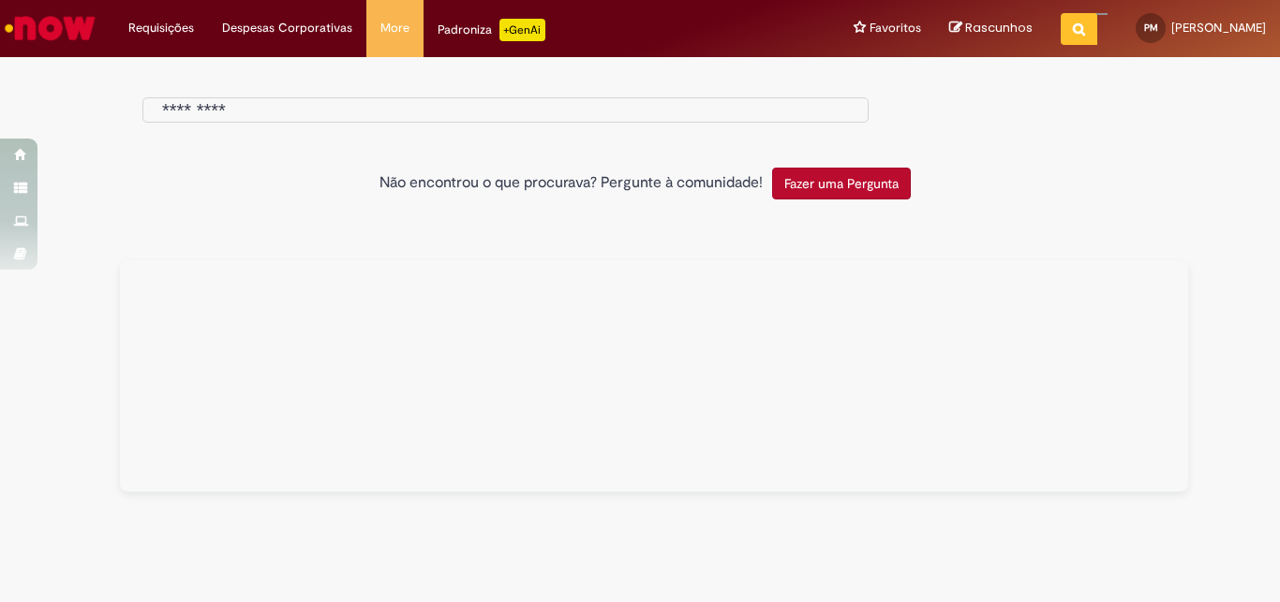
type input "**********"
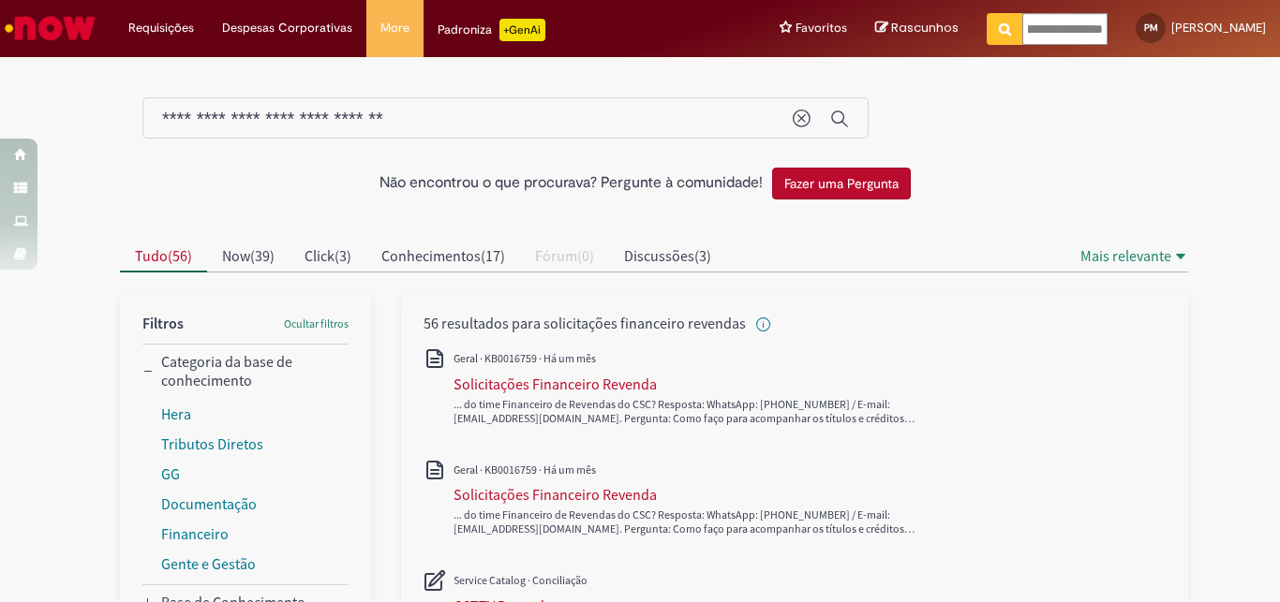
click at [548, 380] on div "Solicitações Financeiro Revenda" at bounding box center [554, 384] width 203 height 19
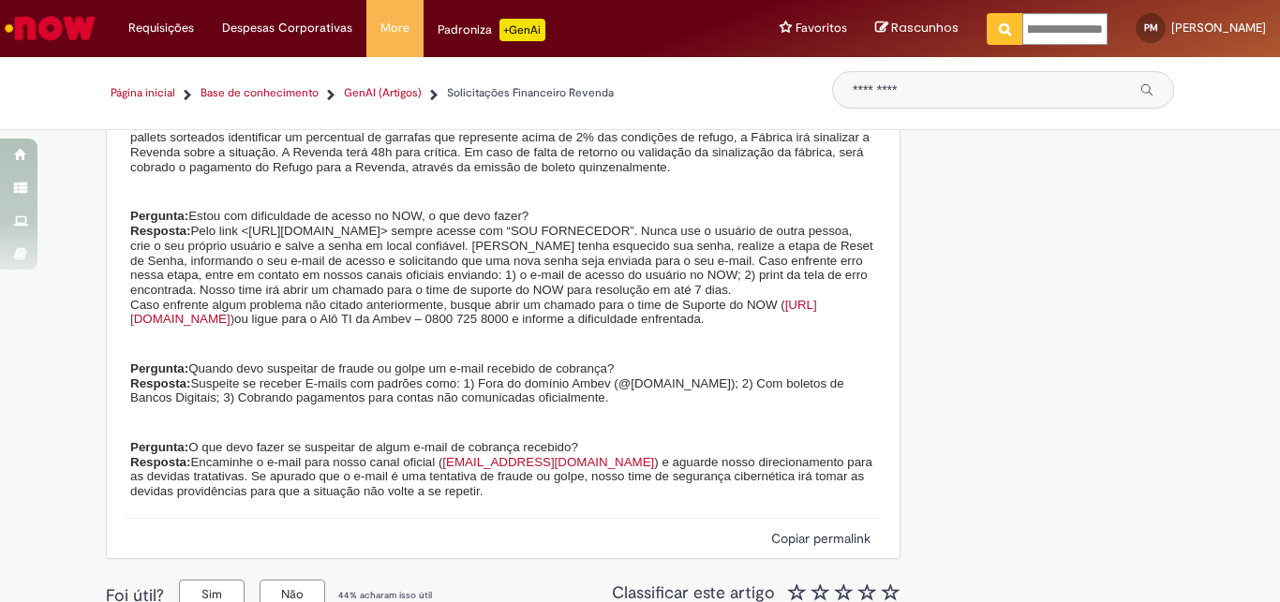
scroll to position [4186, 0]
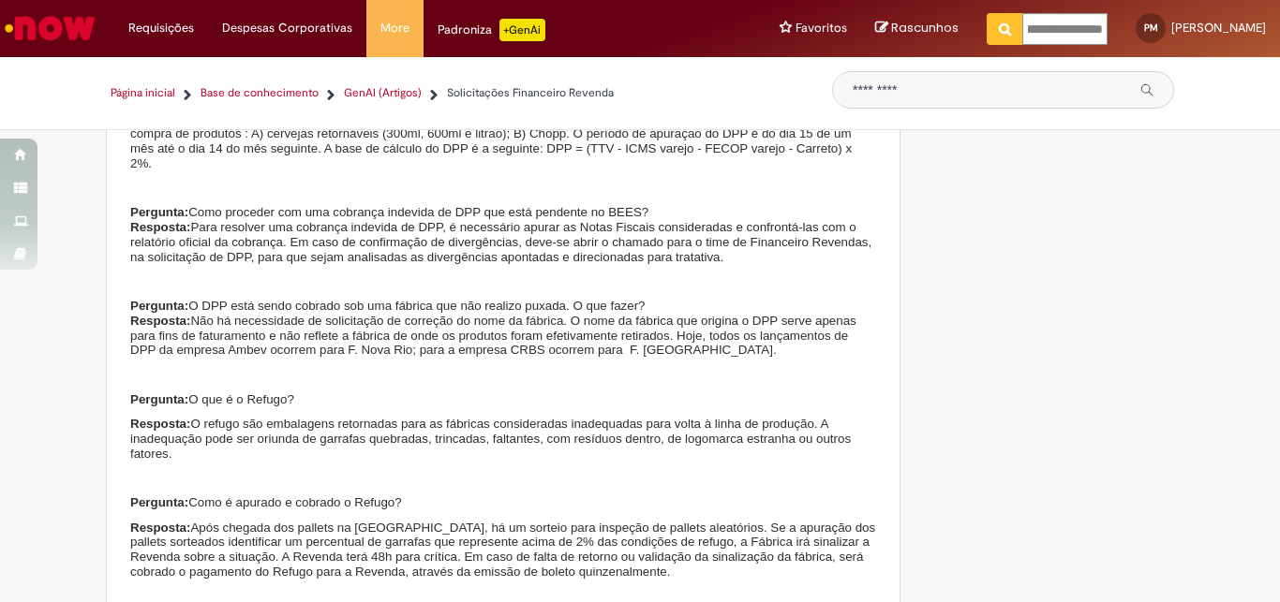
click at [48, 22] on img "Ir para a Homepage" at bounding box center [50, 27] width 97 height 37
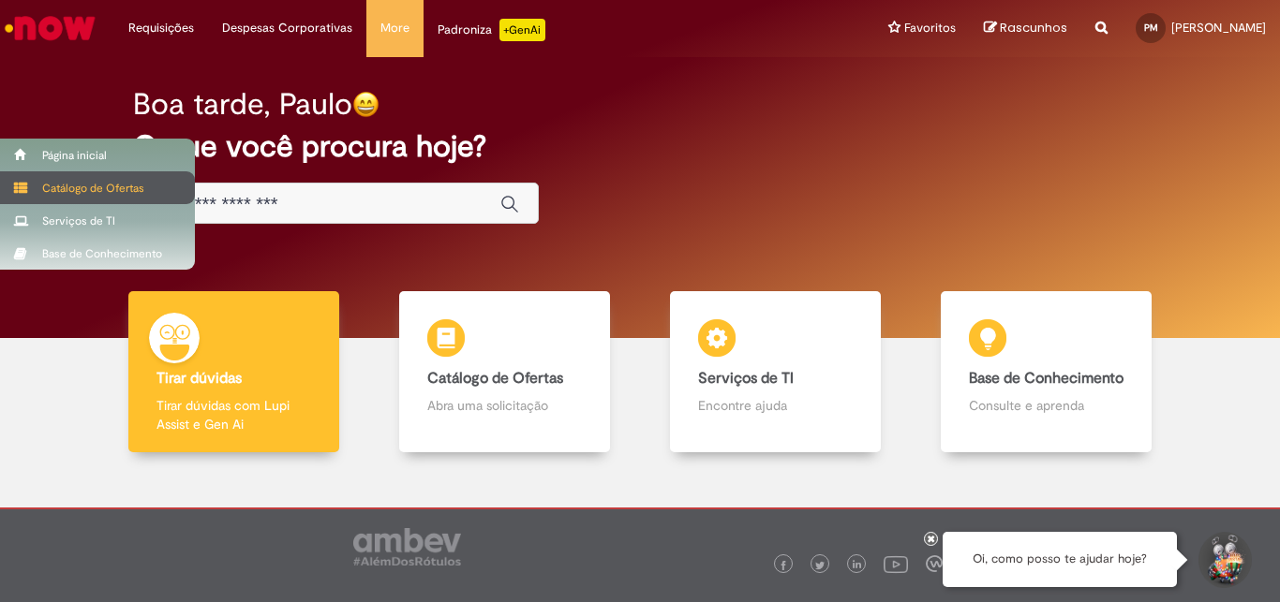
click at [74, 182] on div "Catálogo de Ofertas" at bounding box center [97, 187] width 195 height 33
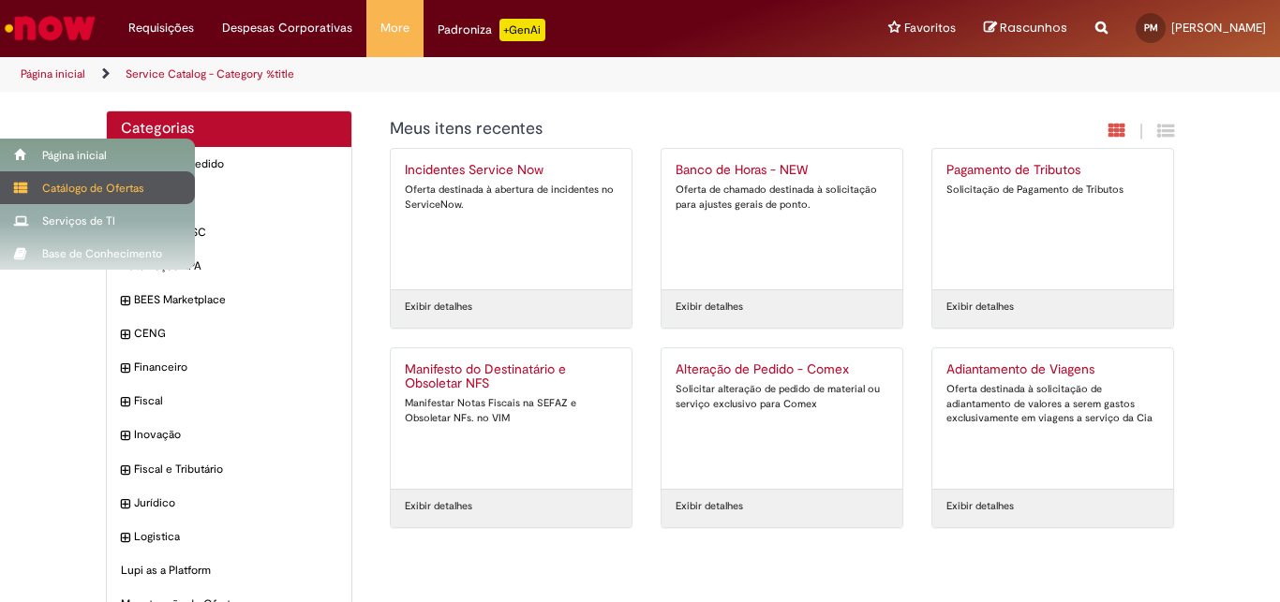
click at [126, 187] on div "Catálogo de Ofertas" at bounding box center [97, 187] width 195 height 33
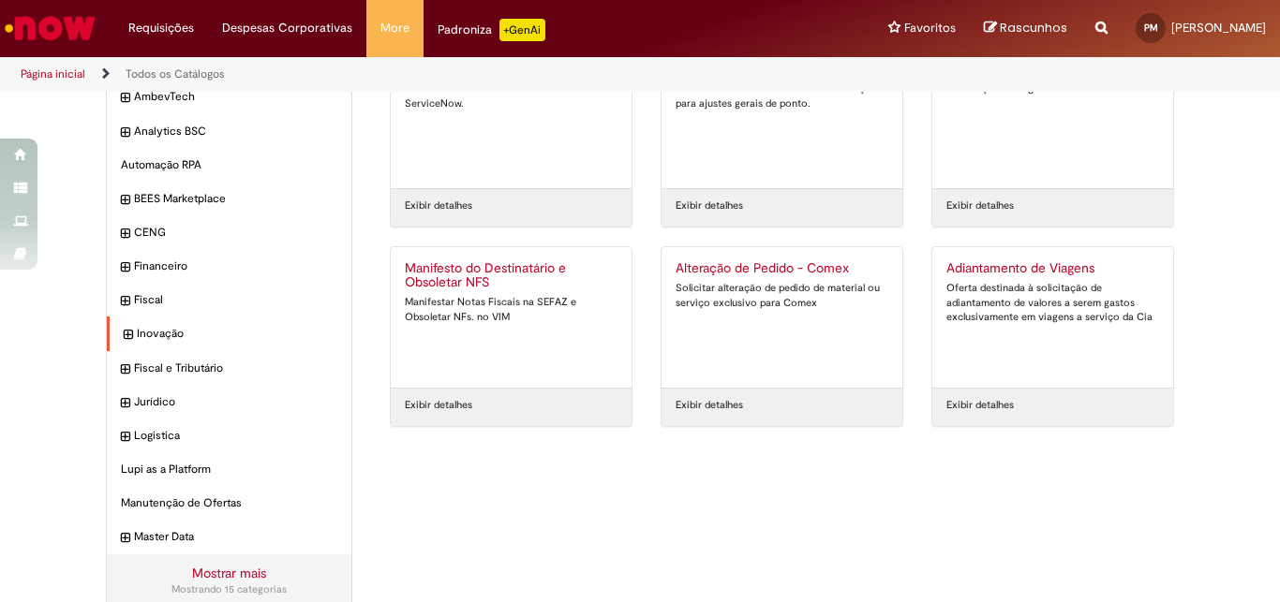
scroll to position [126, 0]
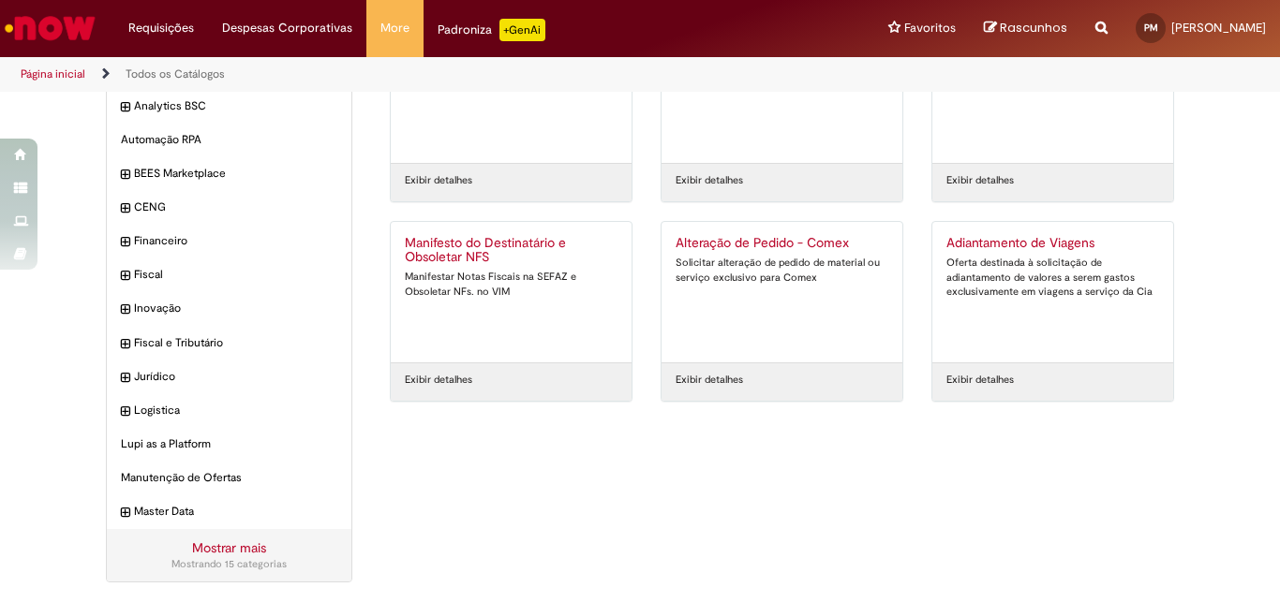
click at [216, 542] on link "Mostrar mais" at bounding box center [229, 548] width 74 height 17
click at [129, 238] on div "Financeiro Itens" at bounding box center [229, 241] width 245 height 35
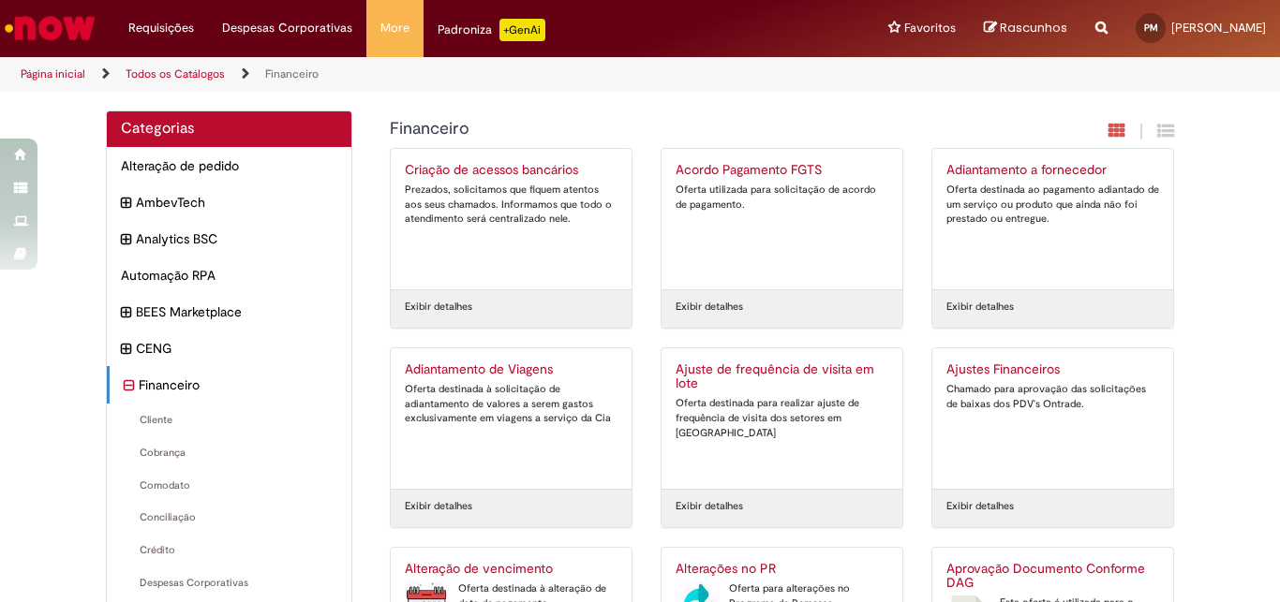
click at [1122, 27] on div "Reportar problema Artigos Não encontrou base de conhecimento Catálogo Não foram…" at bounding box center [1101, 28] width 40 height 57
click at [1107, 27] on icon "Search from all sources" at bounding box center [1101, 17] width 12 height 34
click at [1106, 36] on input "text" at bounding box center [1064, 29] width 86 height 32
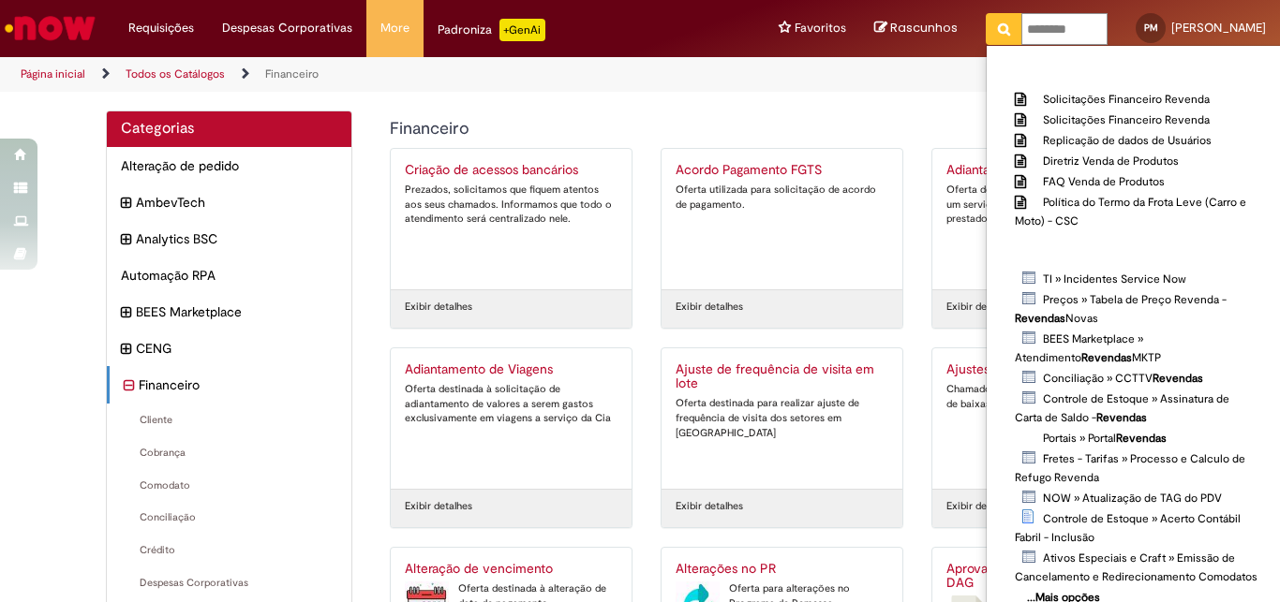
type input "********"
click at [60, 14] on img "Ir para a Homepage" at bounding box center [50, 27] width 97 height 37
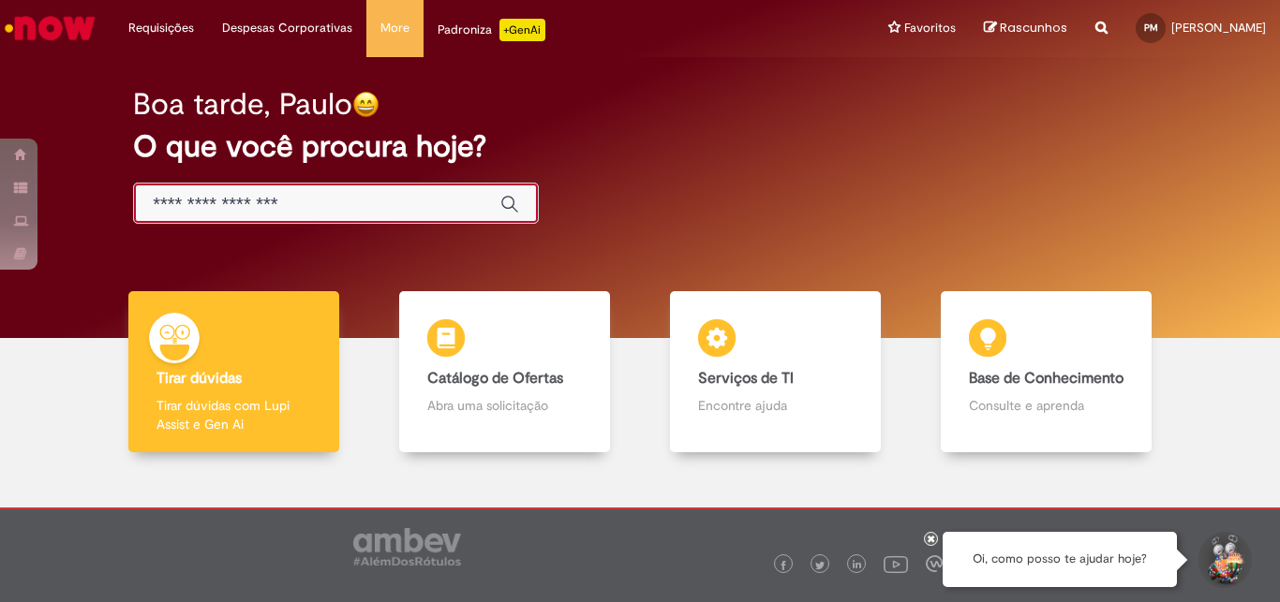
click at [222, 198] on input "Basta digitar aqui" at bounding box center [317, 205] width 329 height 22
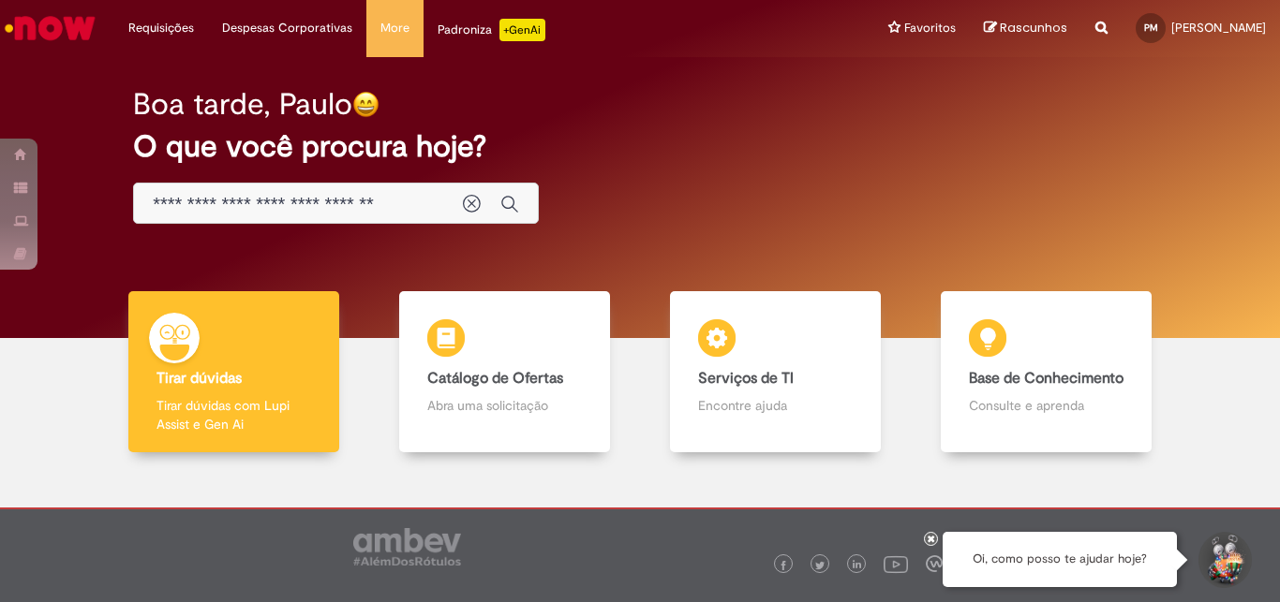
type input "**********"
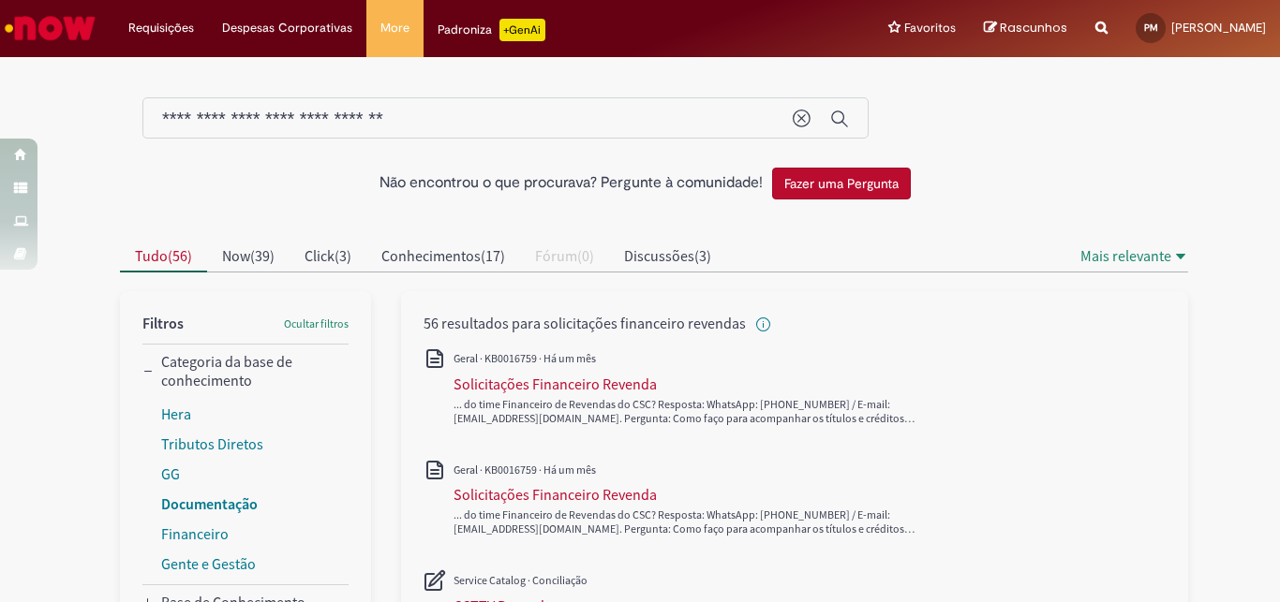
scroll to position [101, 0]
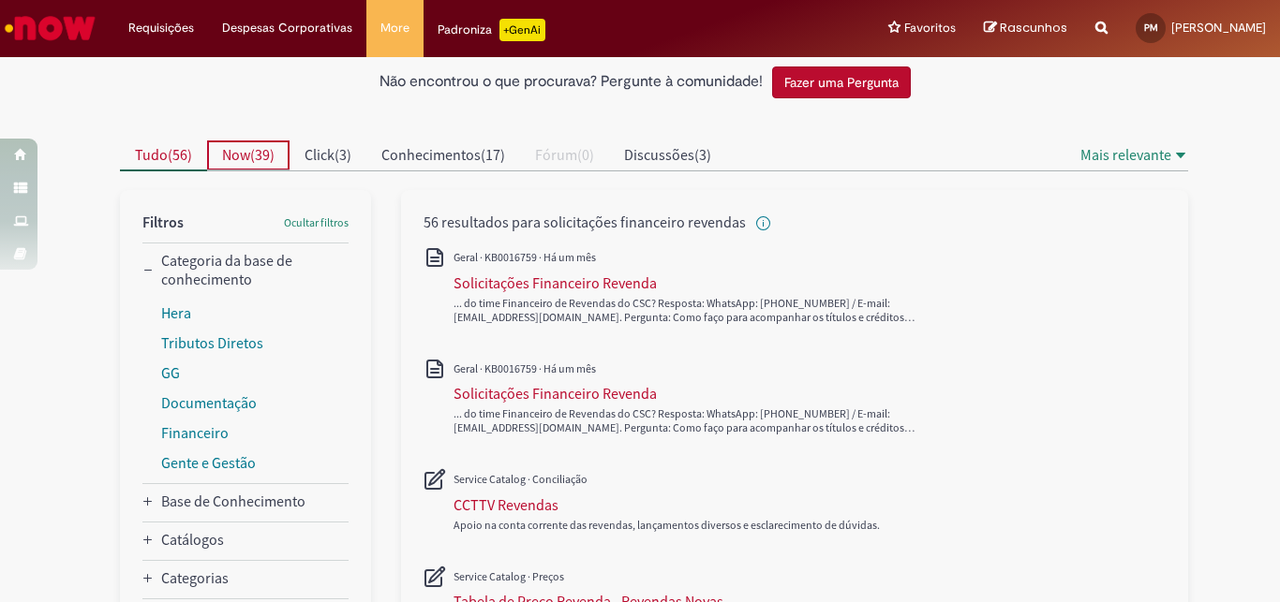
click at [225, 151] on span "Now" at bounding box center [236, 154] width 28 height 19
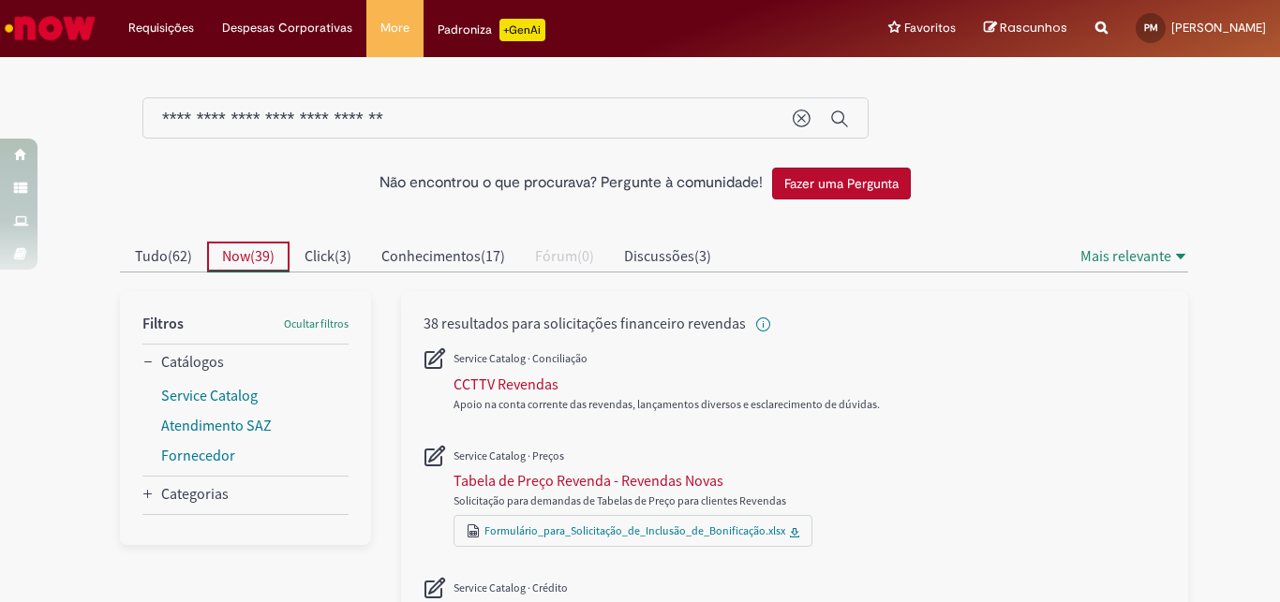
scroll to position [101, 0]
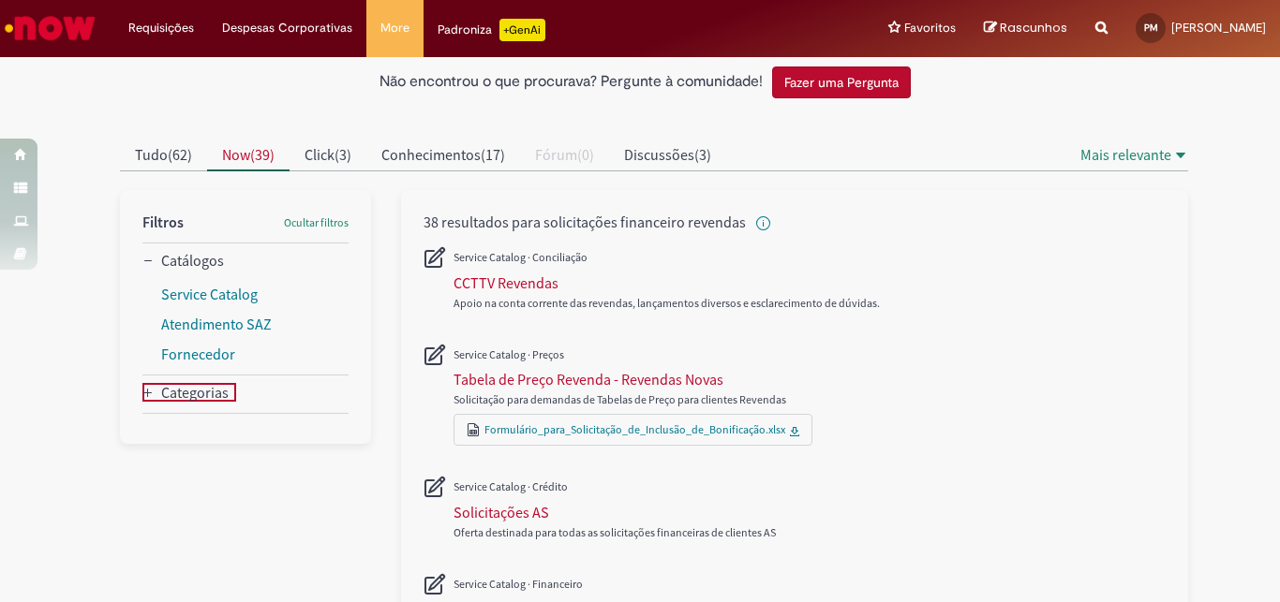
click at [173, 390] on div "Categorias" at bounding box center [194, 392] width 67 height 19
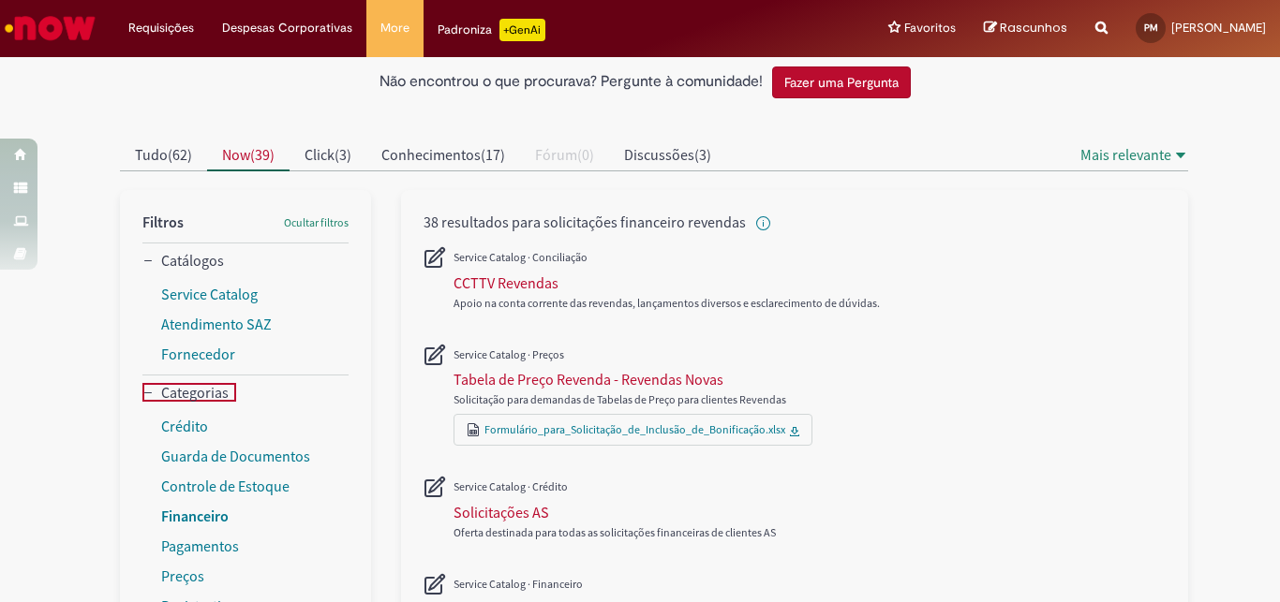
scroll to position [304, 0]
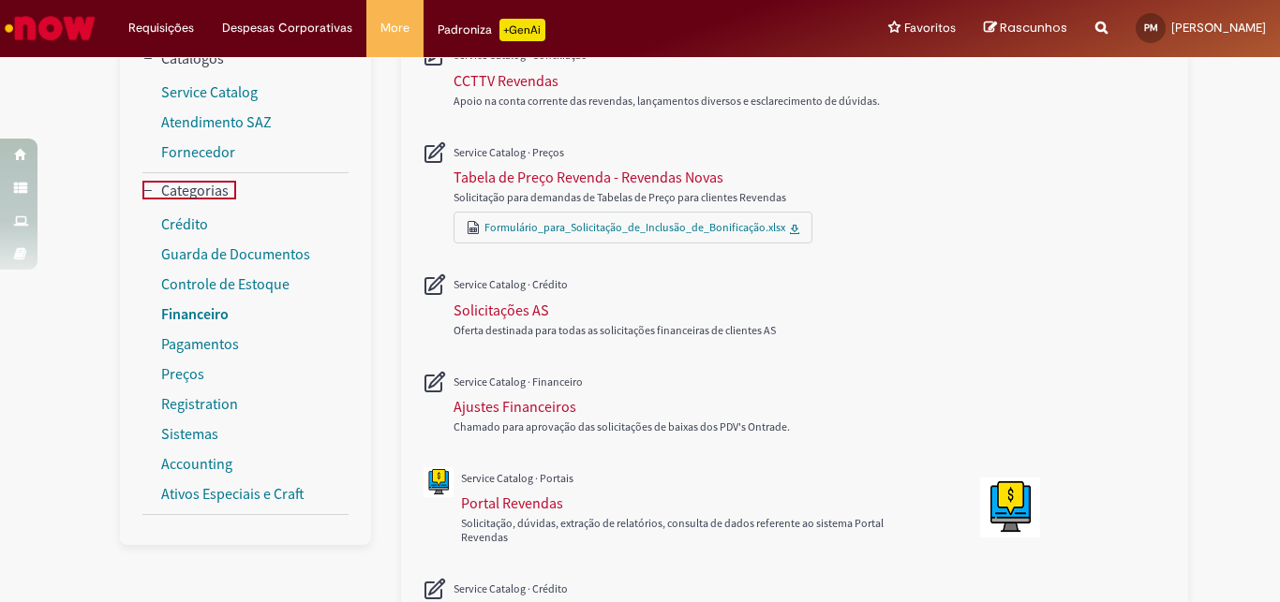
click at [184, 314] on link "Financeiro" at bounding box center [194, 314] width 67 height 19
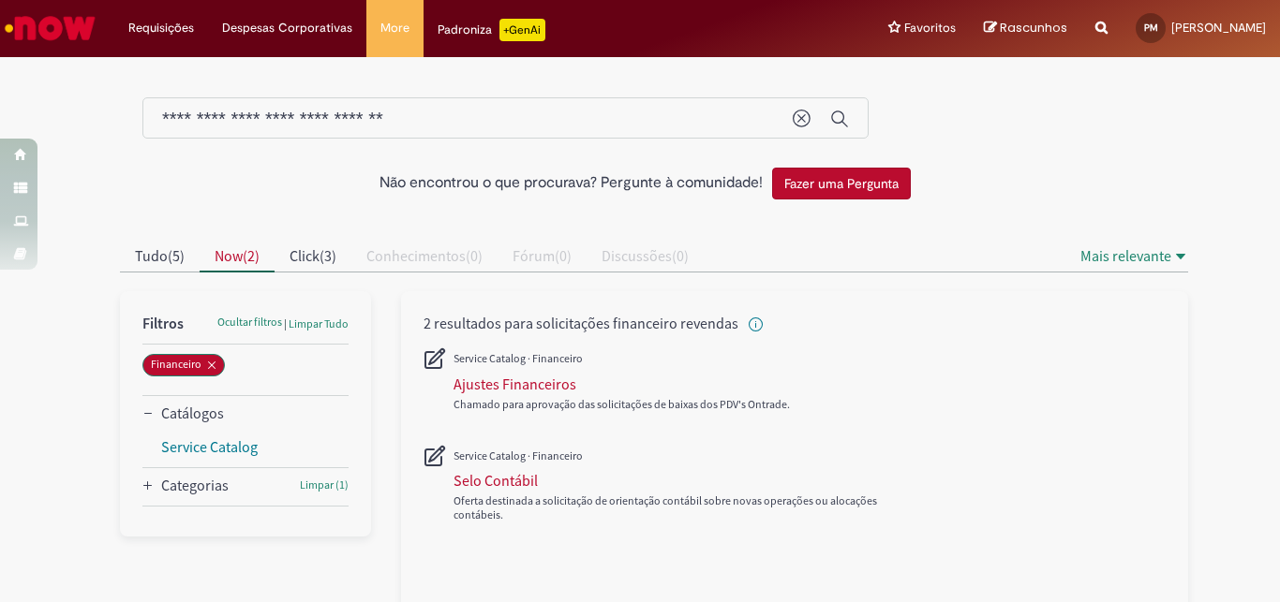
click at [51, 29] on img "Ir para a Homepage" at bounding box center [50, 27] width 97 height 37
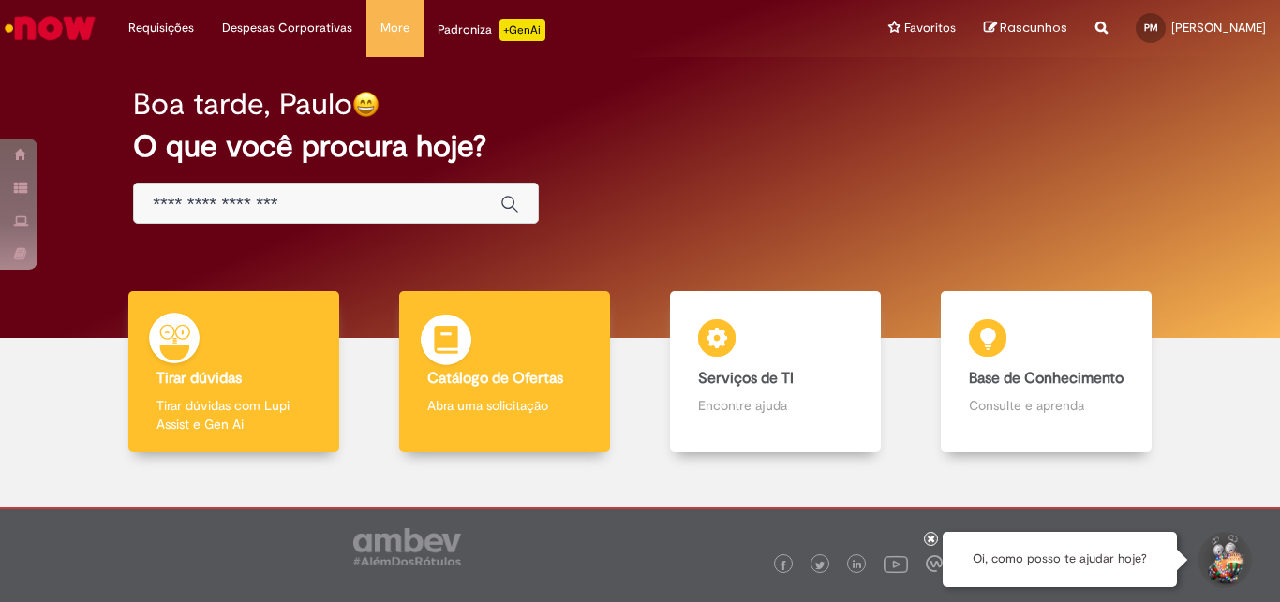
click at [496, 374] on b "Catálogo de Ofertas" at bounding box center [495, 378] width 136 height 19
